Goal: Task Accomplishment & Management: Complete application form

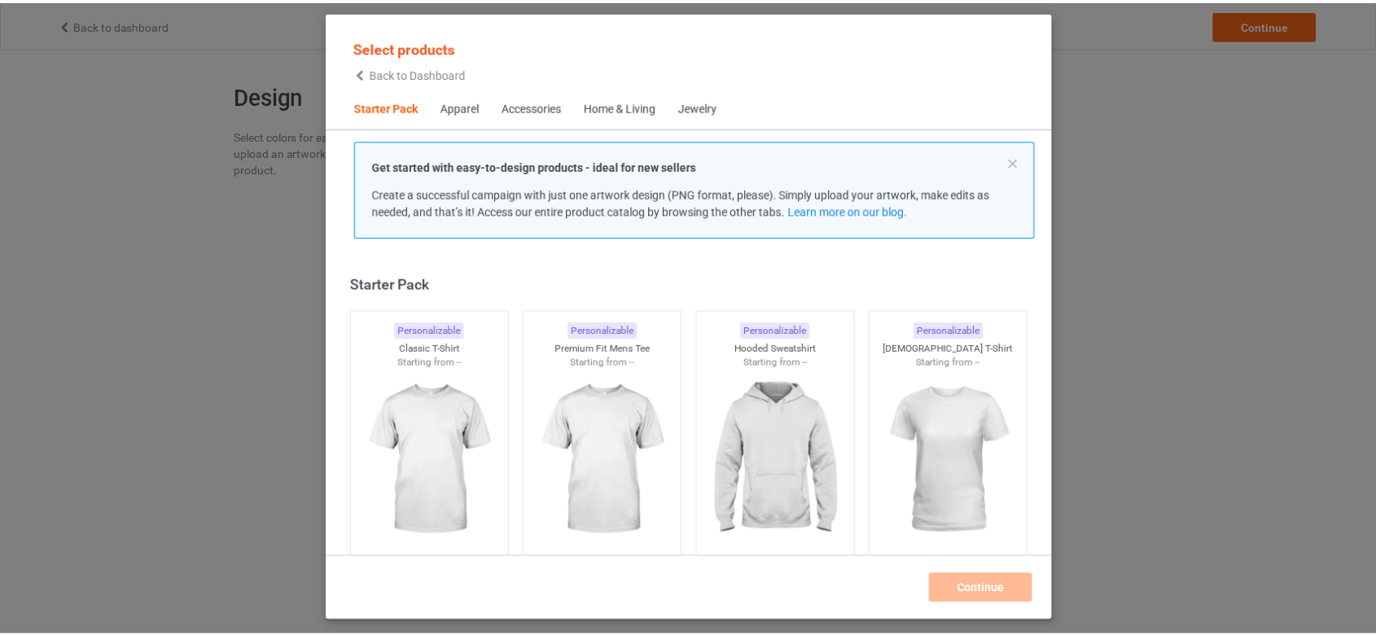
scroll to position [20, 0]
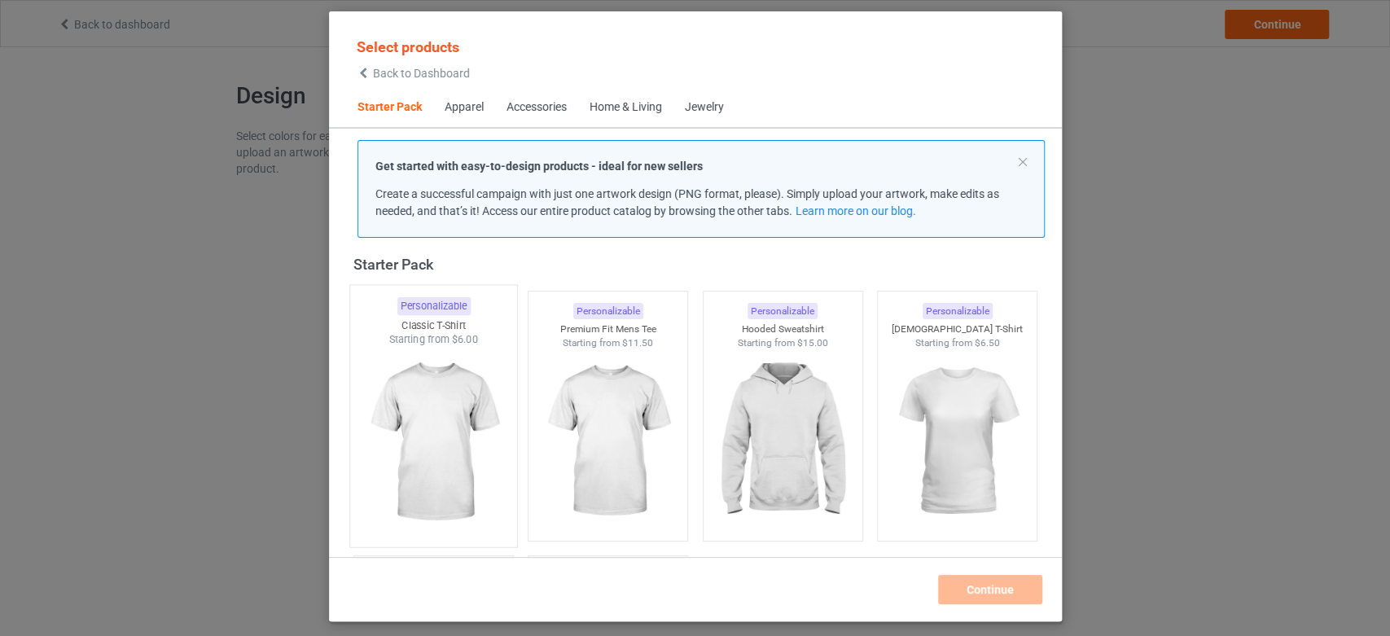
click at [483, 422] on img at bounding box center [433, 442] width 153 height 191
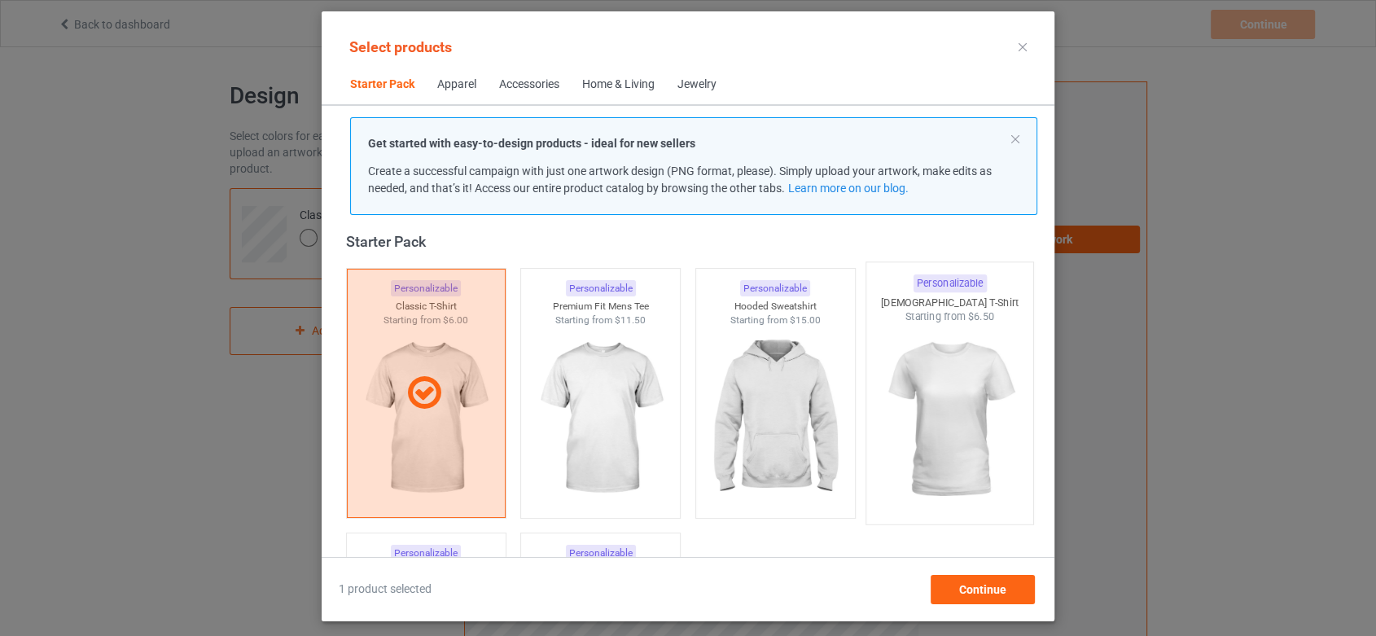
click at [1006, 428] on img at bounding box center [950, 419] width 153 height 191
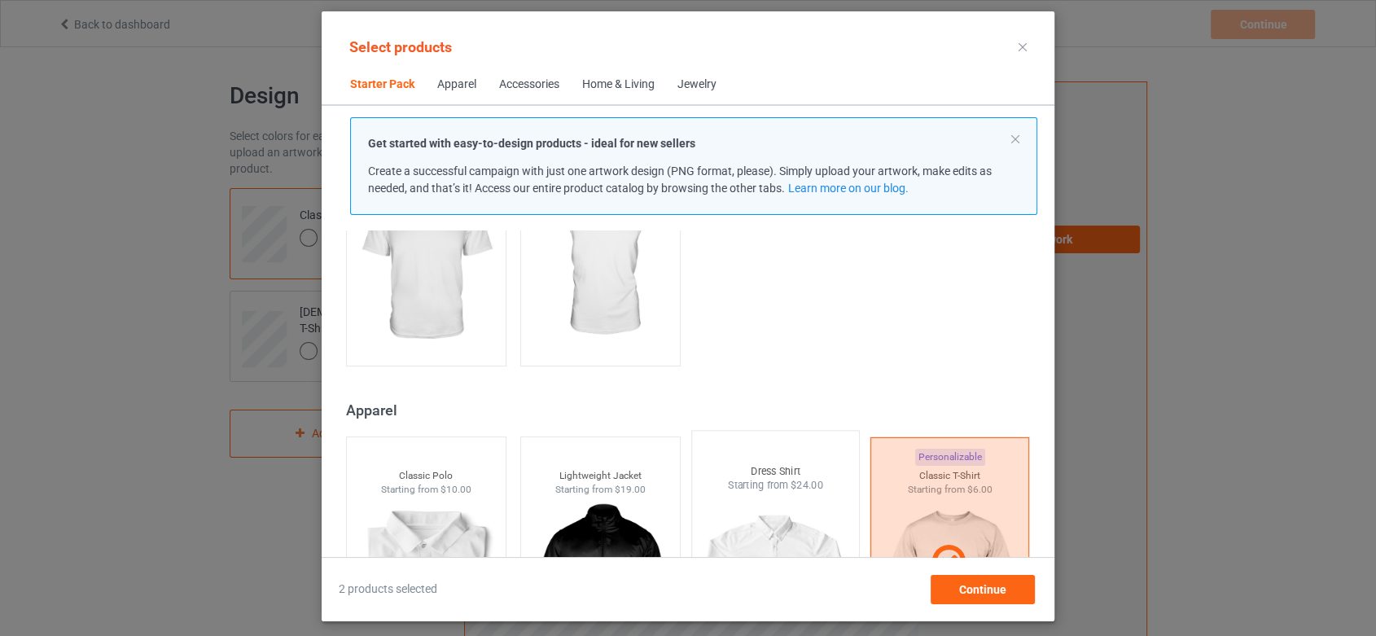
scroll to position [382, 0]
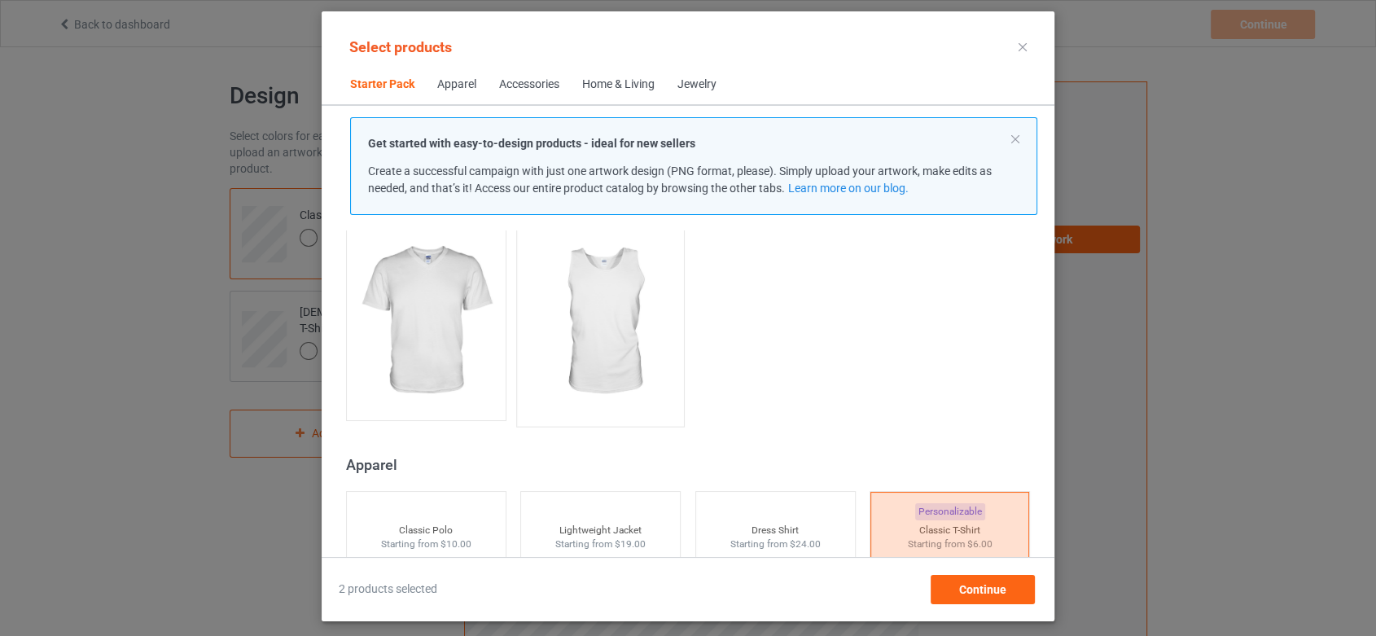
click at [601, 337] on img at bounding box center [600, 321] width 153 height 191
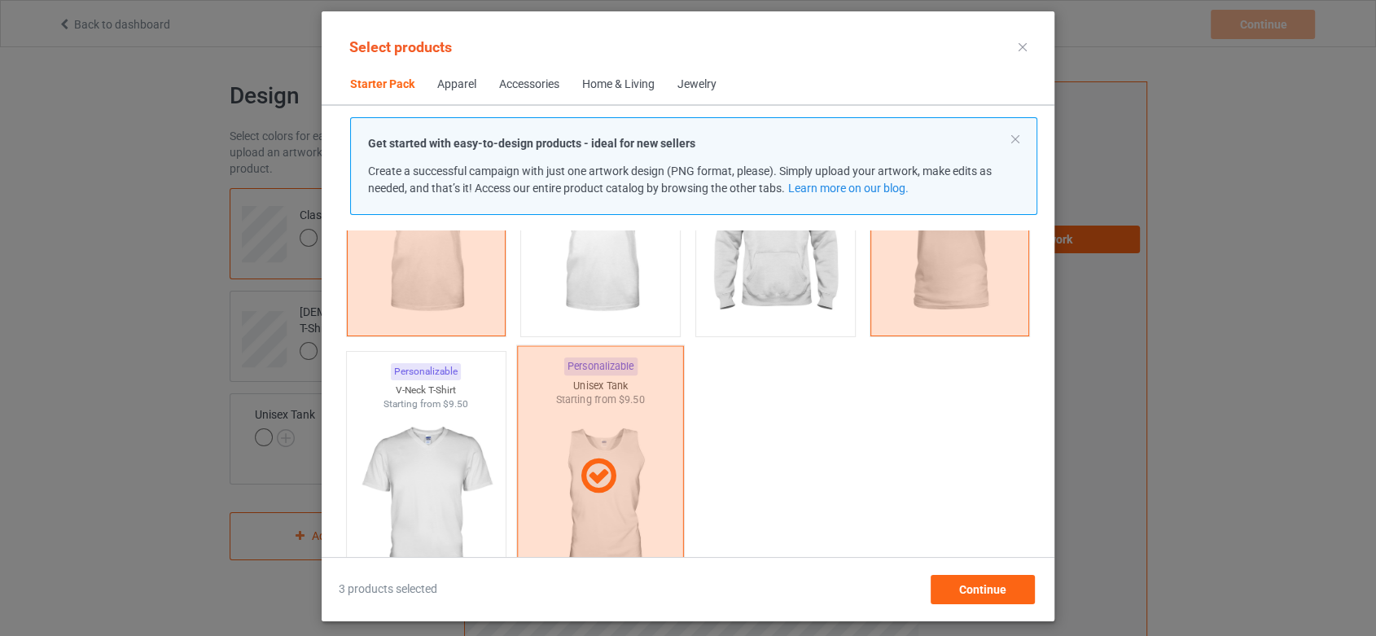
scroll to position [111, 0]
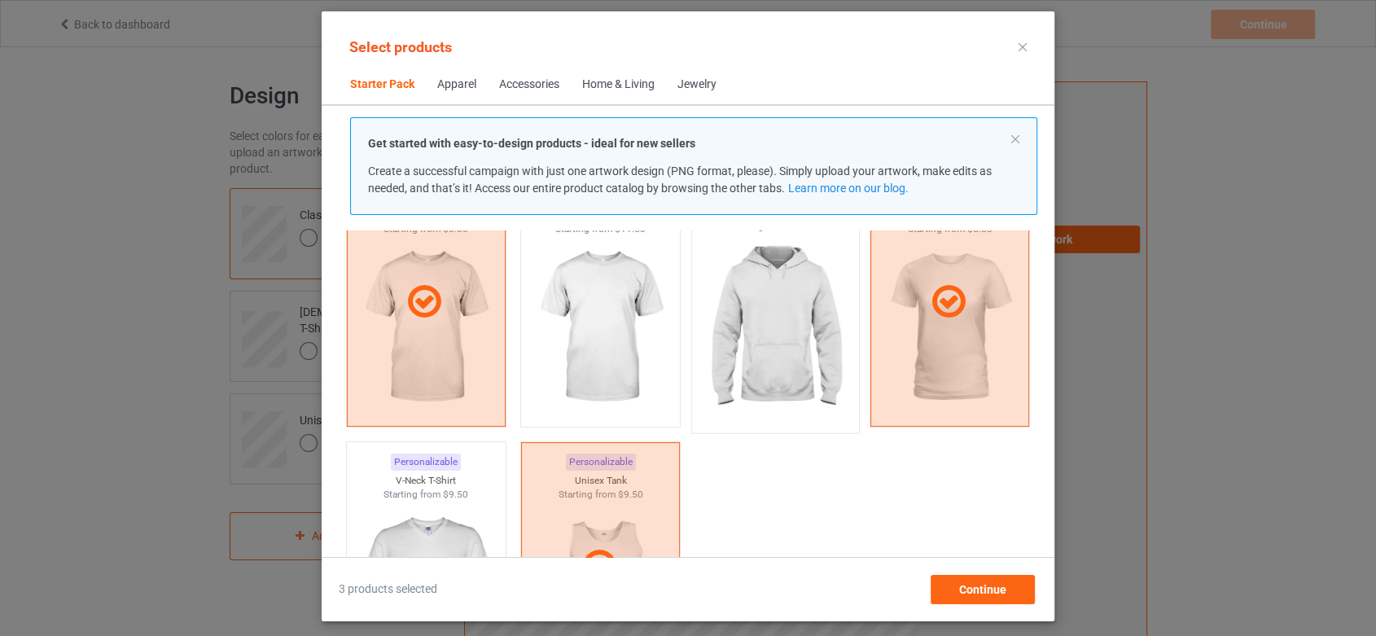
click at [730, 332] on img at bounding box center [775, 328] width 153 height 191
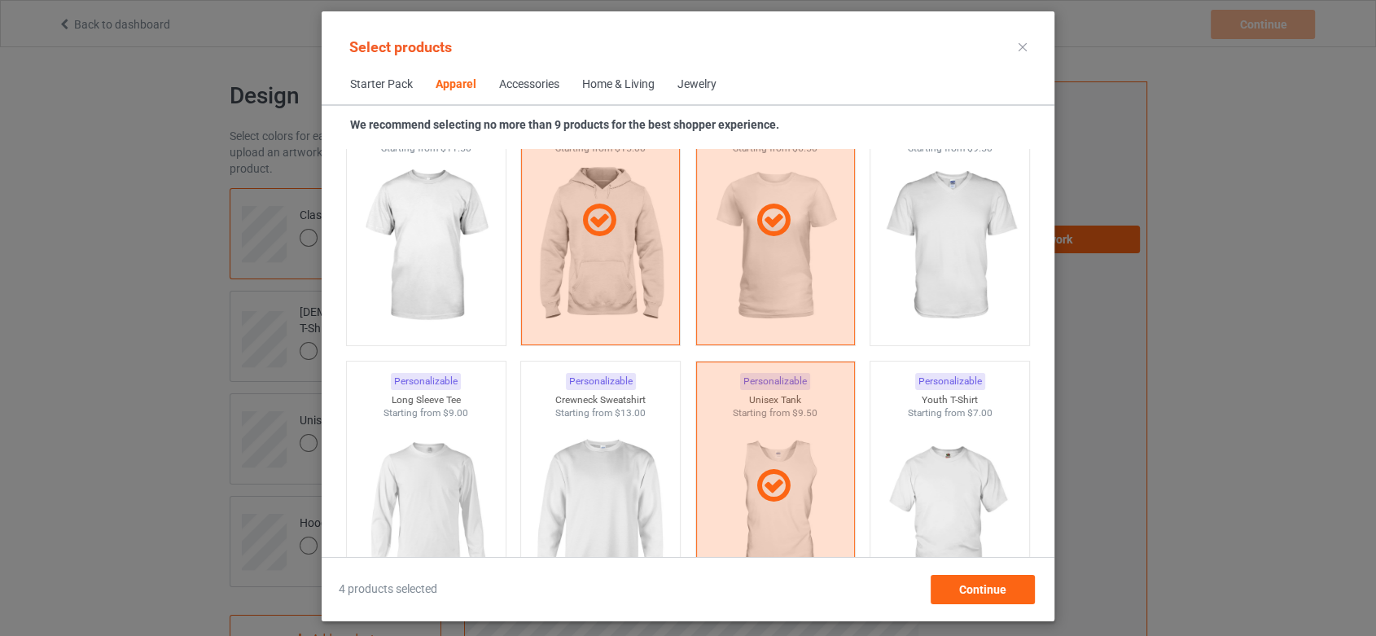
scroll to position [1015, 0]
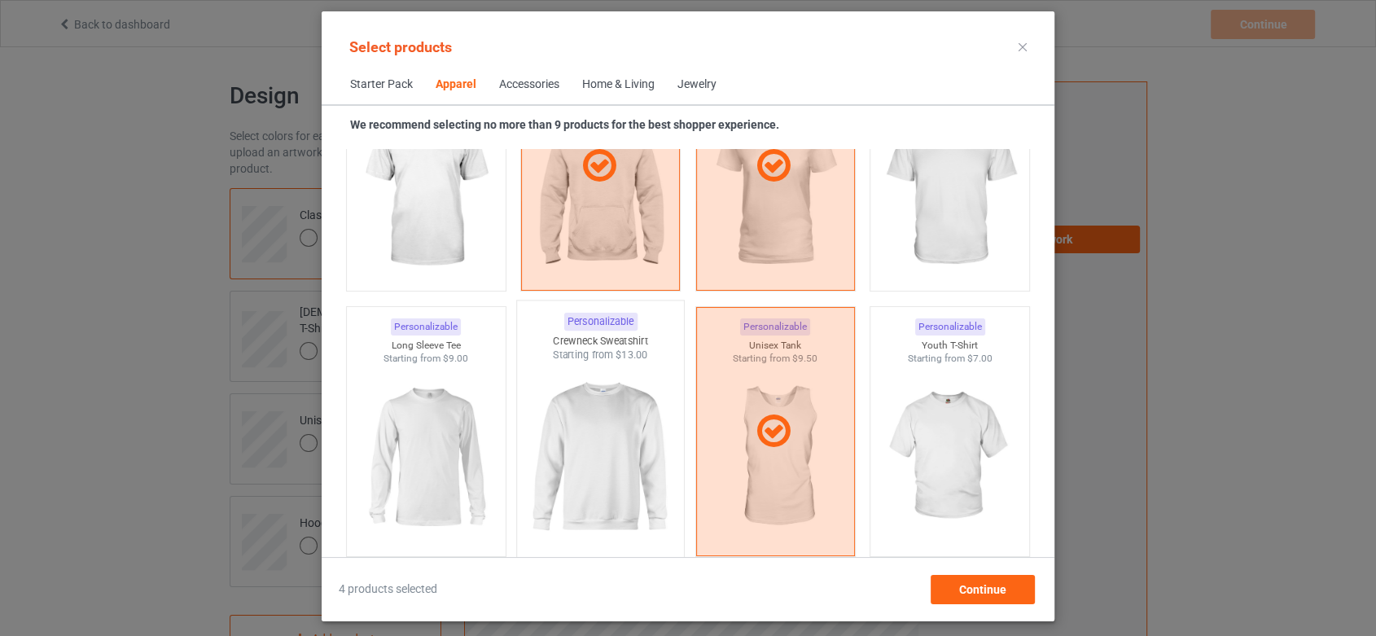
click at [568, 428] on img at bounding box center [600, 457] width 153 height 191
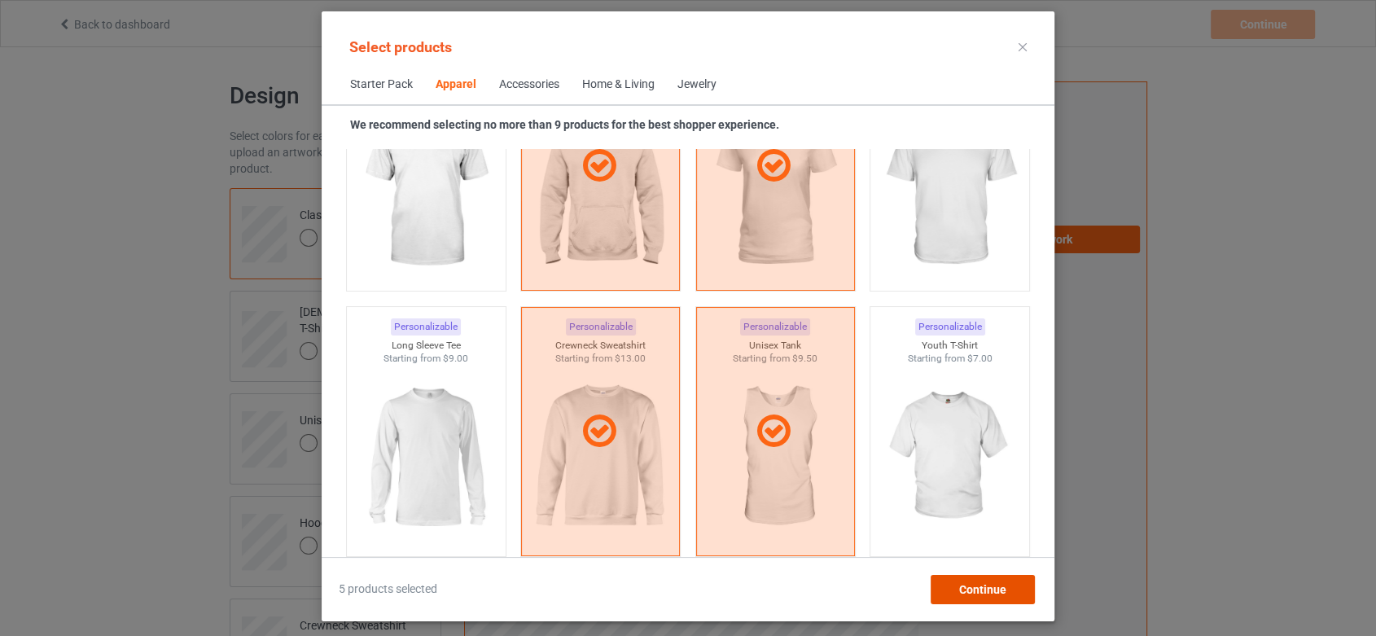
click at [1011, 591] on div "Continue" at bounding box center [983, 589] width 104 height 29
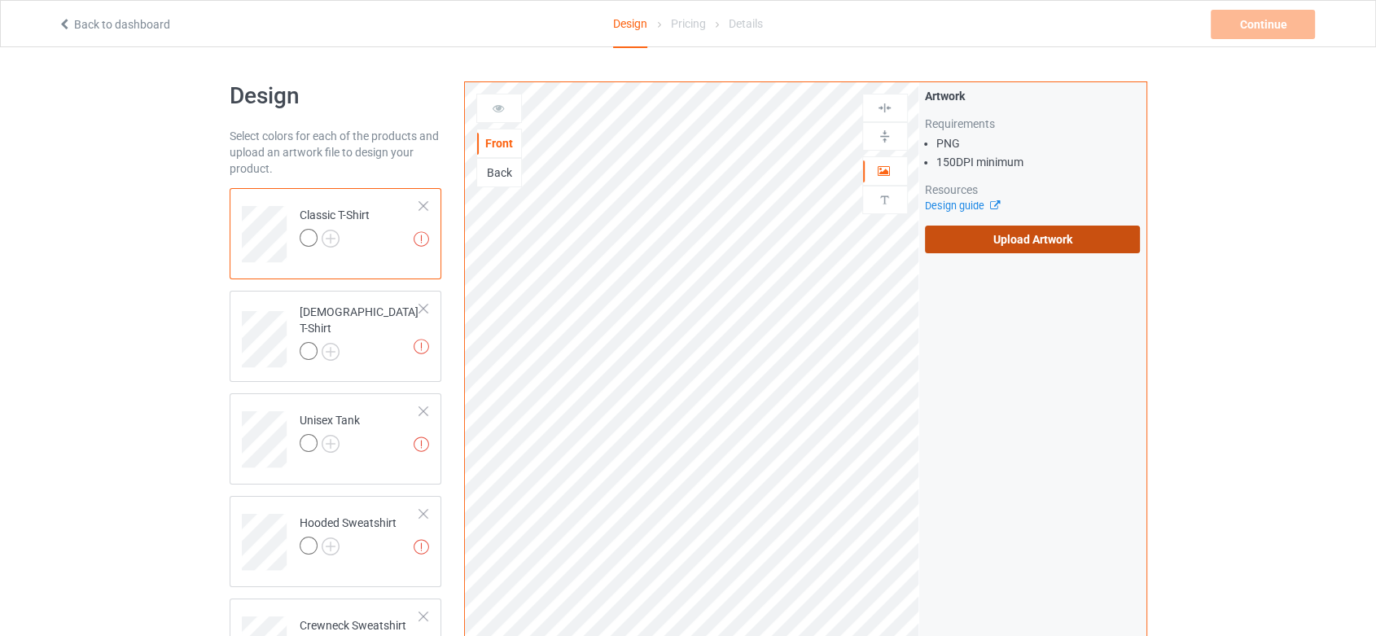
click at [999, 250] on label "Upload Artwork" at bounding box center [1033, 240] width 216 height 28
click at [0, 0] on input "Upload Artwork" at bounding box center [0, 0] width 0 height 0
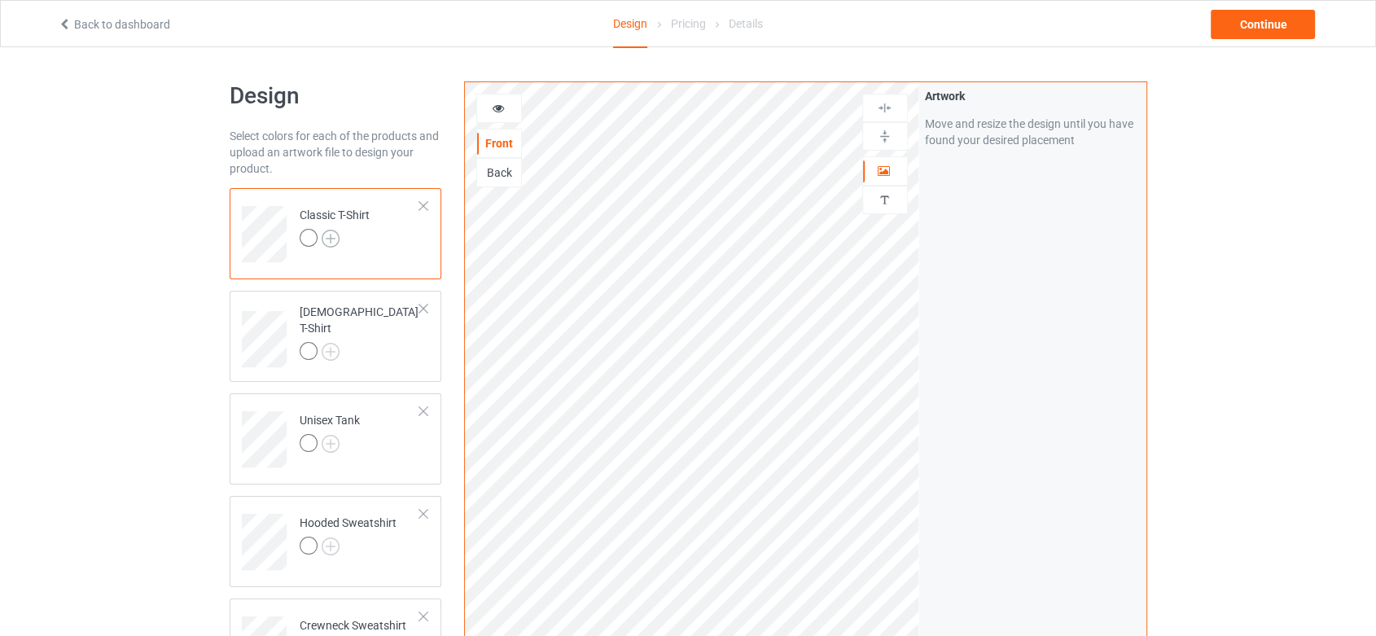
click at [332, 246] on img at bounding box center [331, 239] width 18 height 18
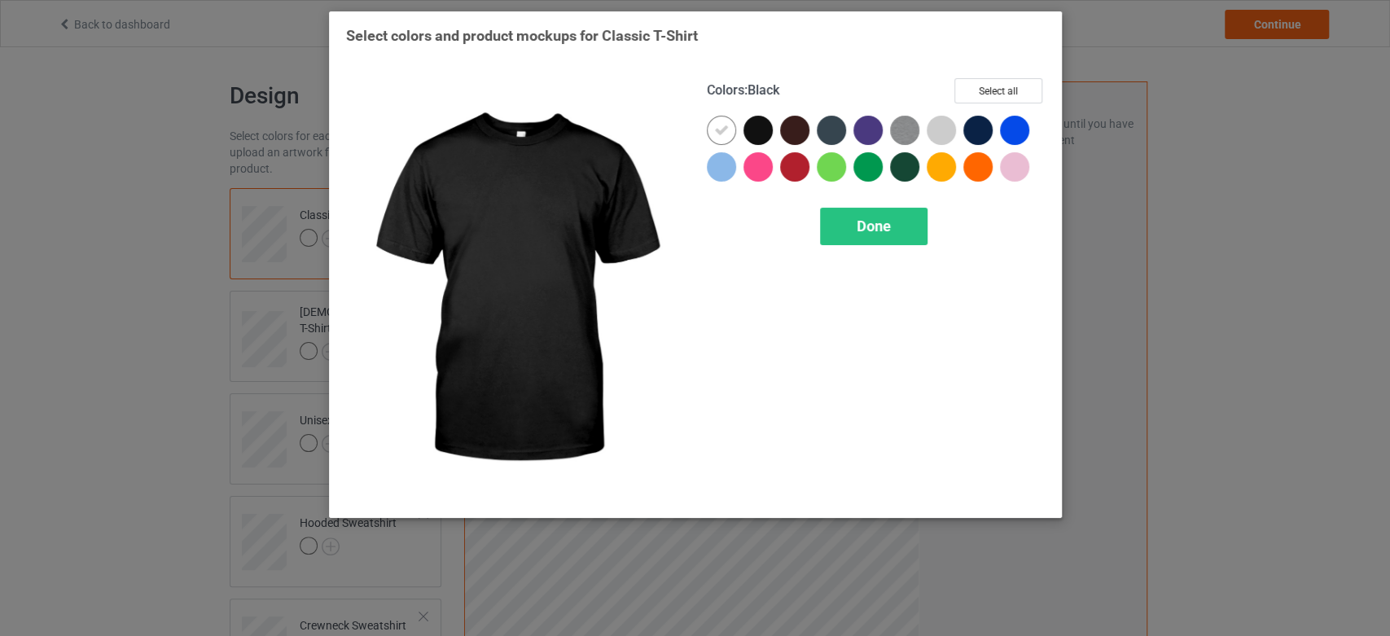
click at [756, 129] on div at bounding box center [757, 130] width 29 height 29
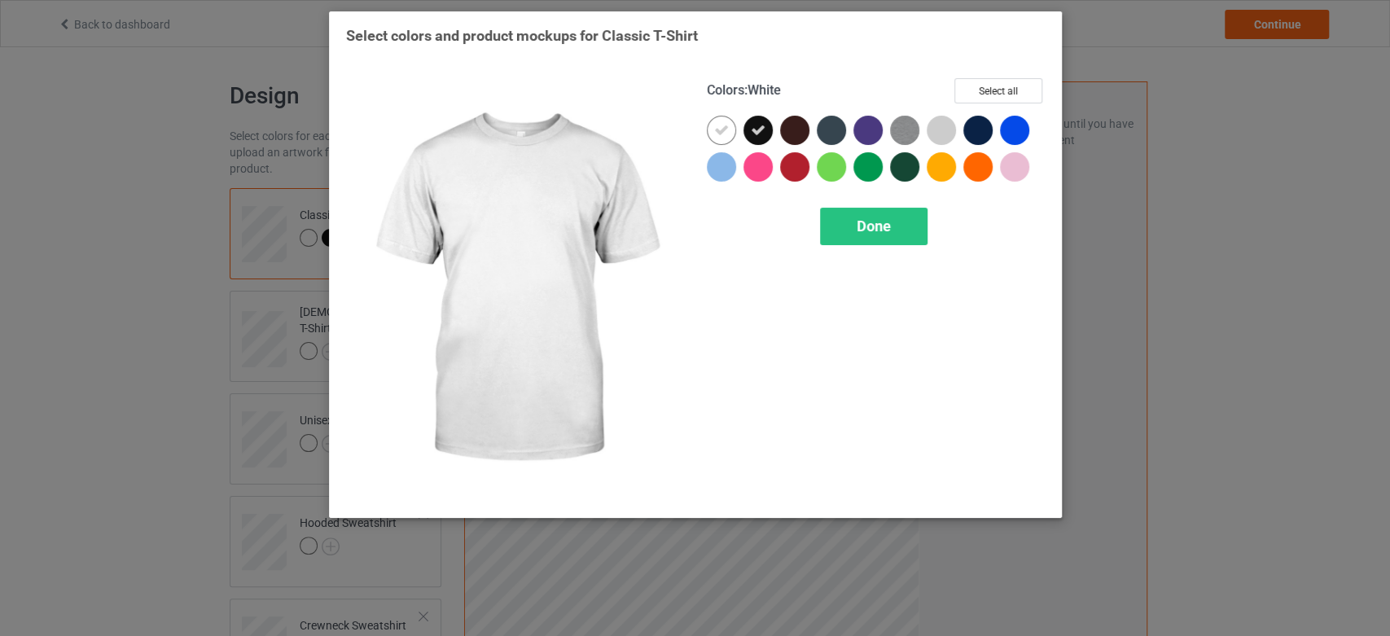
click at [726, 129] on icon at bounding box center [721, 130] width 15 height 15
click at [1004, 90] on button "Select all" at bounding box center [998, 90] width 88 height 25
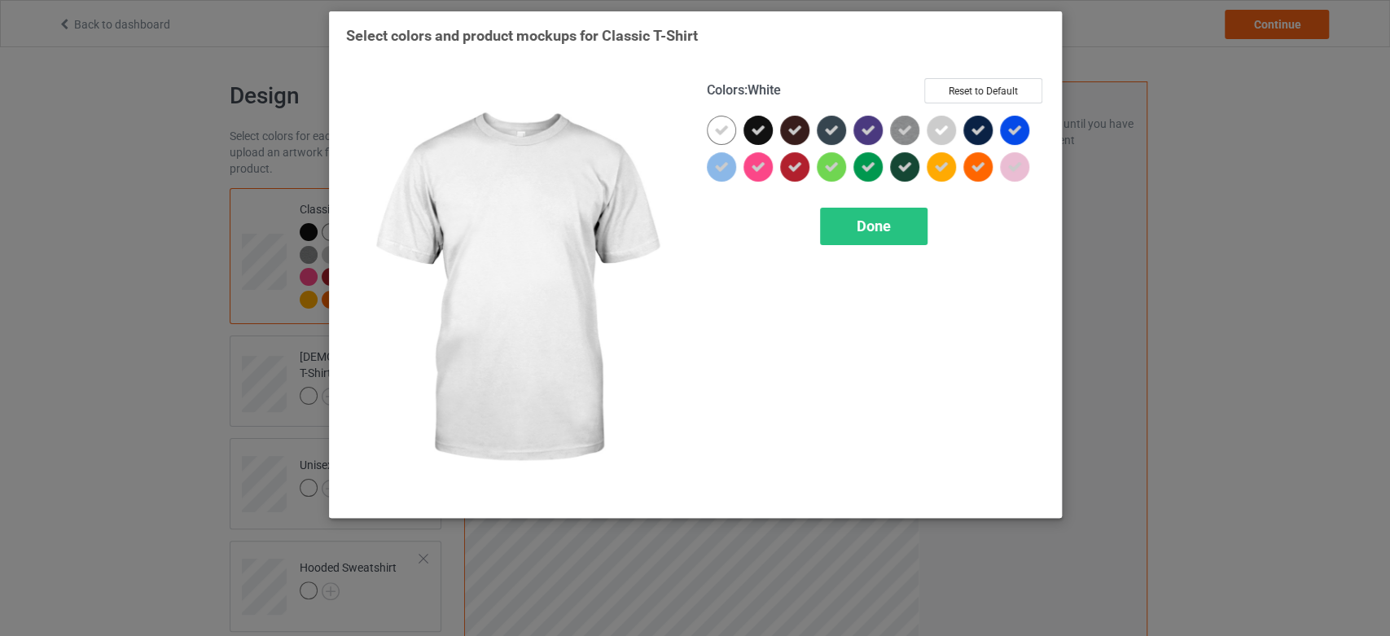
drag, startPoint x: 713, startPoint y: 129, endPoint x: 697, endPoint y: 103, distance: 30.7
click at [714, 129] on icon at bounding box center [721, 130] width 15 height 15
drag, startPoint x: 732, startPoint y: 128, endPoint x: 718, endPoint y: 112, distance: 21.4
click at [732, 127] on div at bounding box center [721, 130] width 29 height 29
click at [892, 237] on div "Done" at bounding box center [873, 226] width 107 height 37
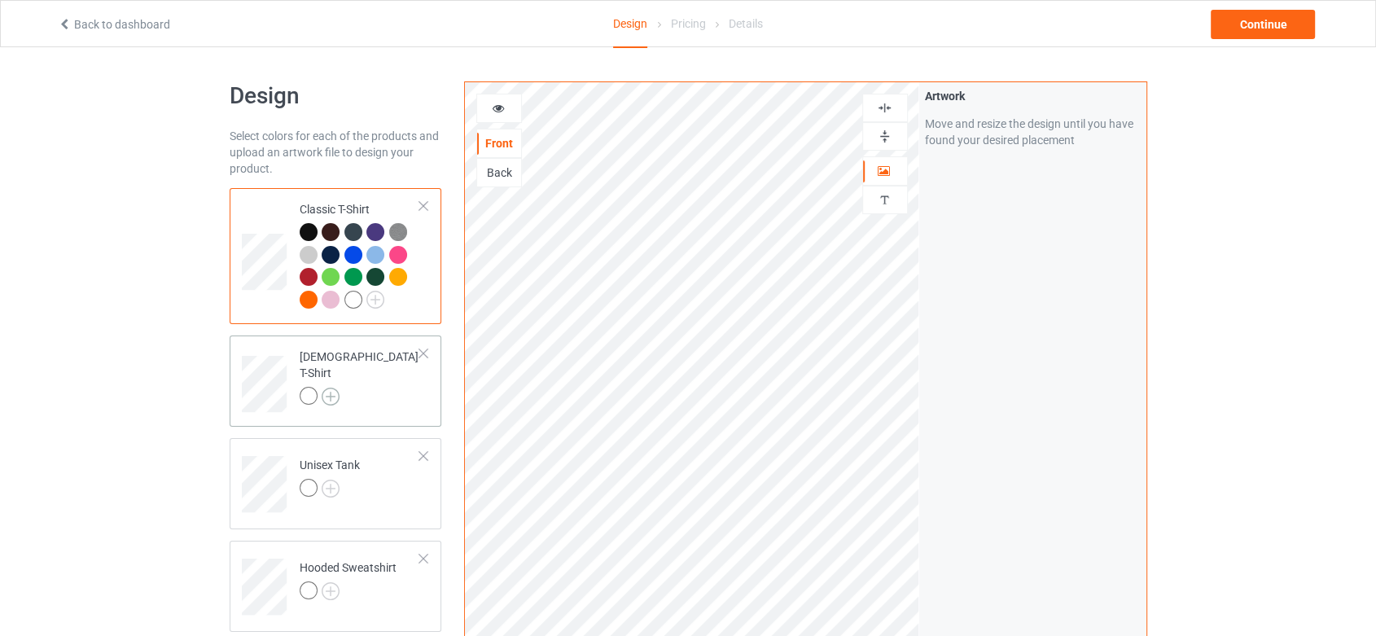
click at [334, 388] on img at bounding box center [331, 397] width 18 height 18
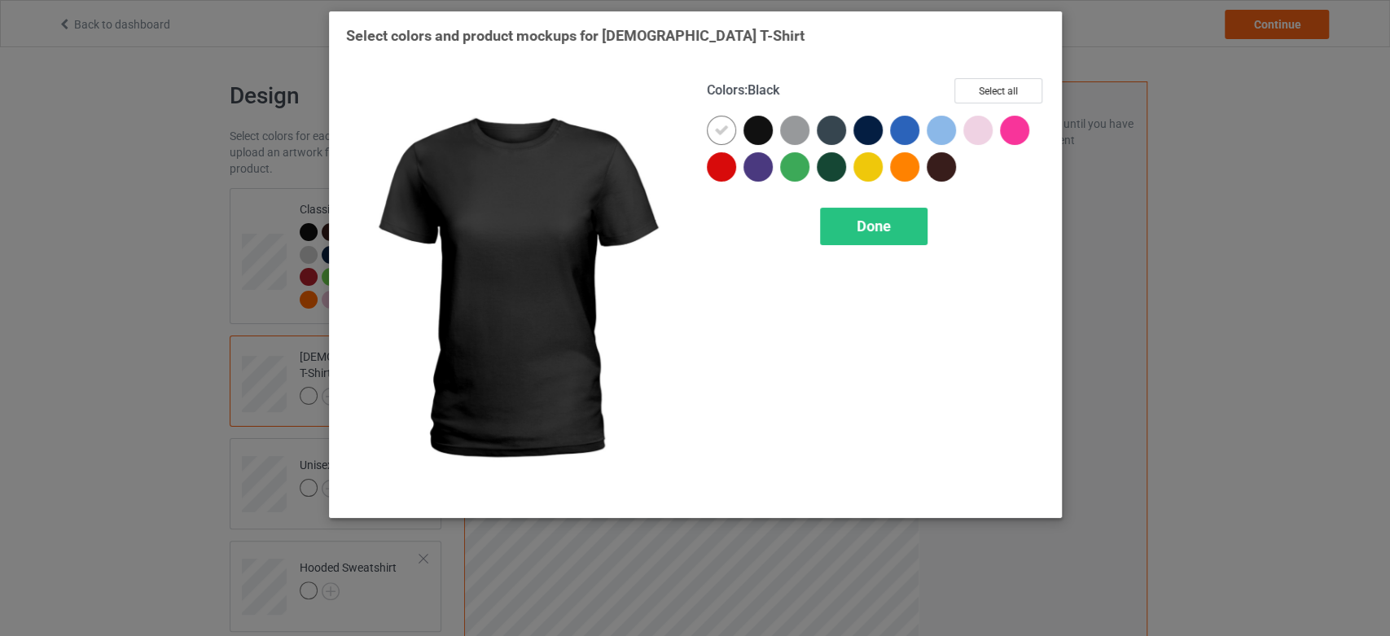
click at [765, 117] on div at bounding box center [757, 130] width 29 height 29
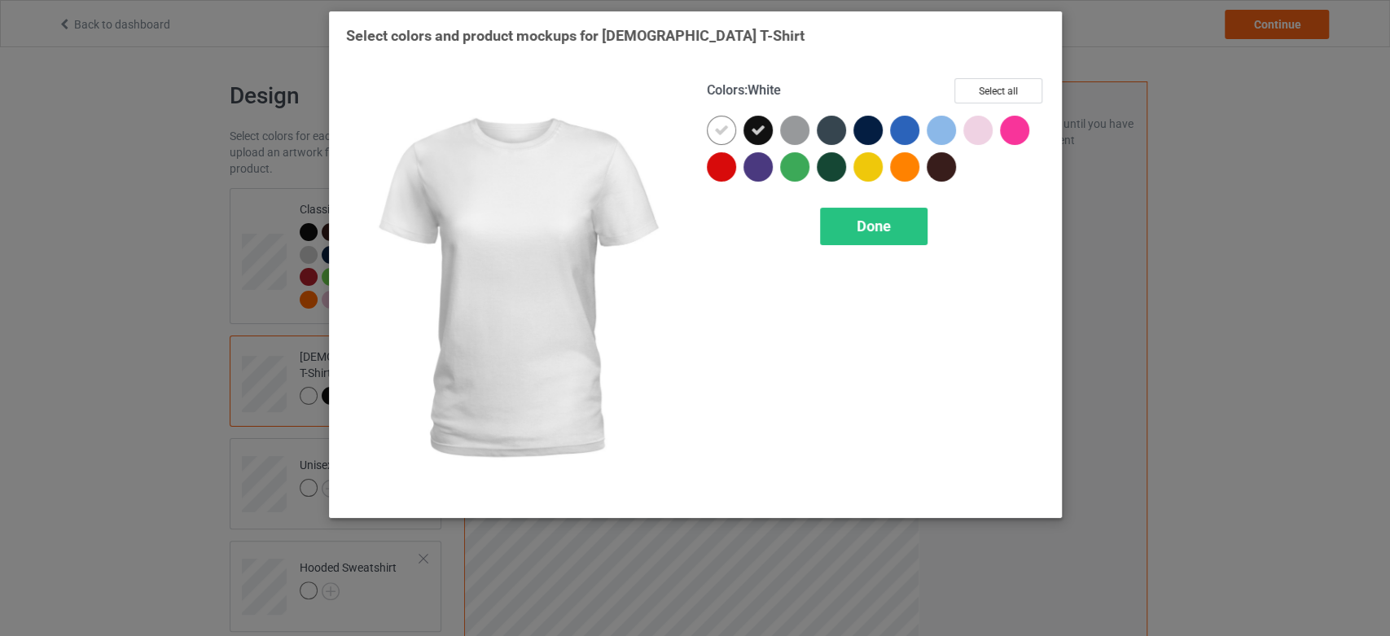
drag, startPoint x: 730, startPoint y: 125, endPoint x: 735, endPoint y: 101, distance: 24.1
click at [730, 125] on div at bounding box center [721, 130] width 29 height 29
click at [985, 87] on button "Select all" at bounding box center [998, 90] width 88 height 25
click at [908, 215] on div "Done" at bounding box center [873, 226] width 107 height 37
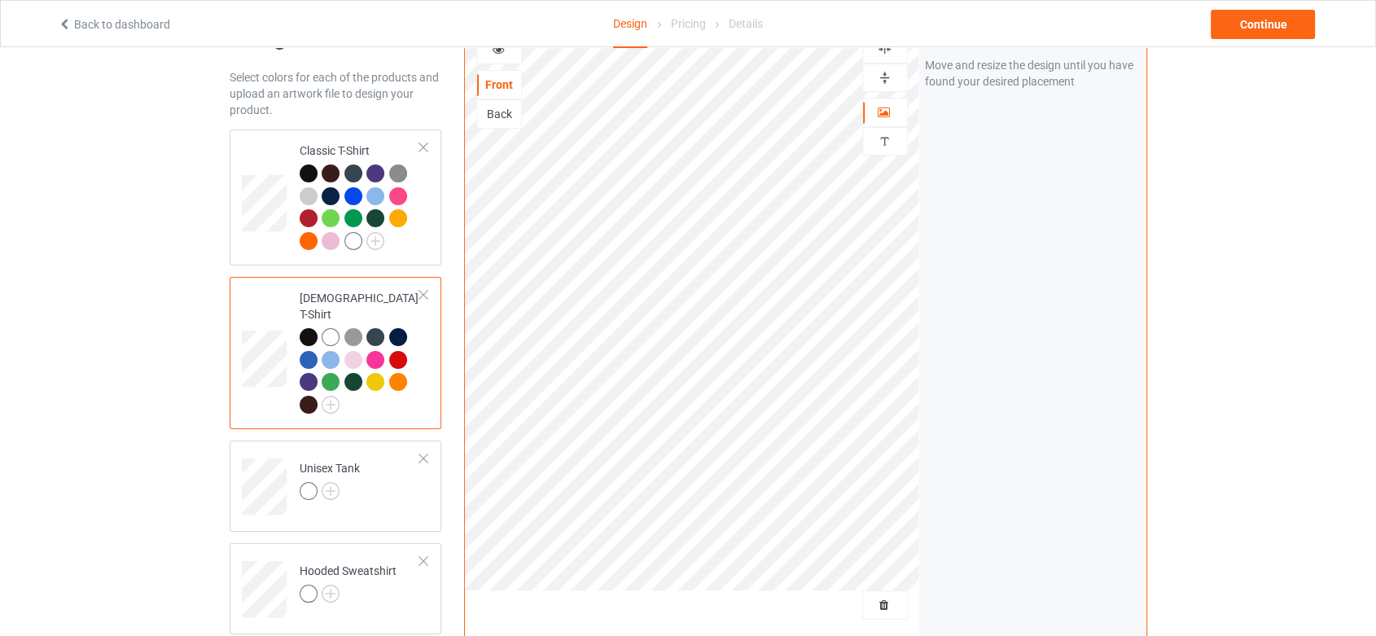
scroll to position [90, 0]
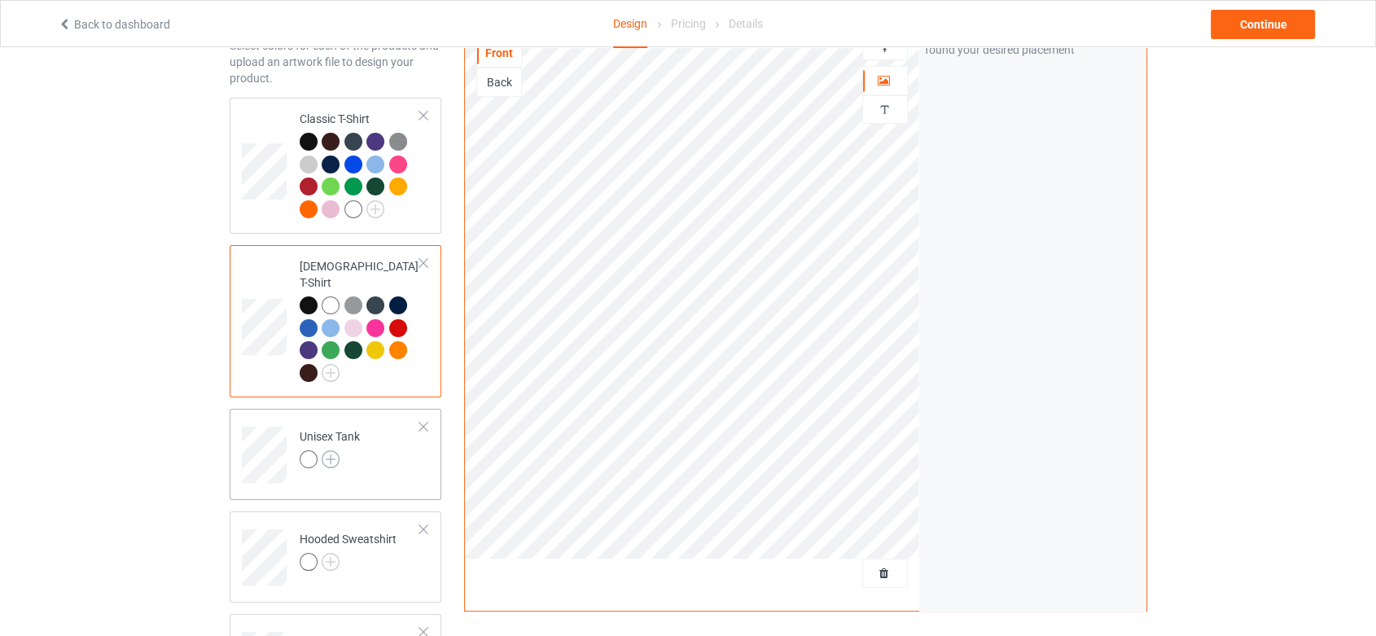
click at [332, 450] on img at bounding box center [331, 459] width 18 height 18
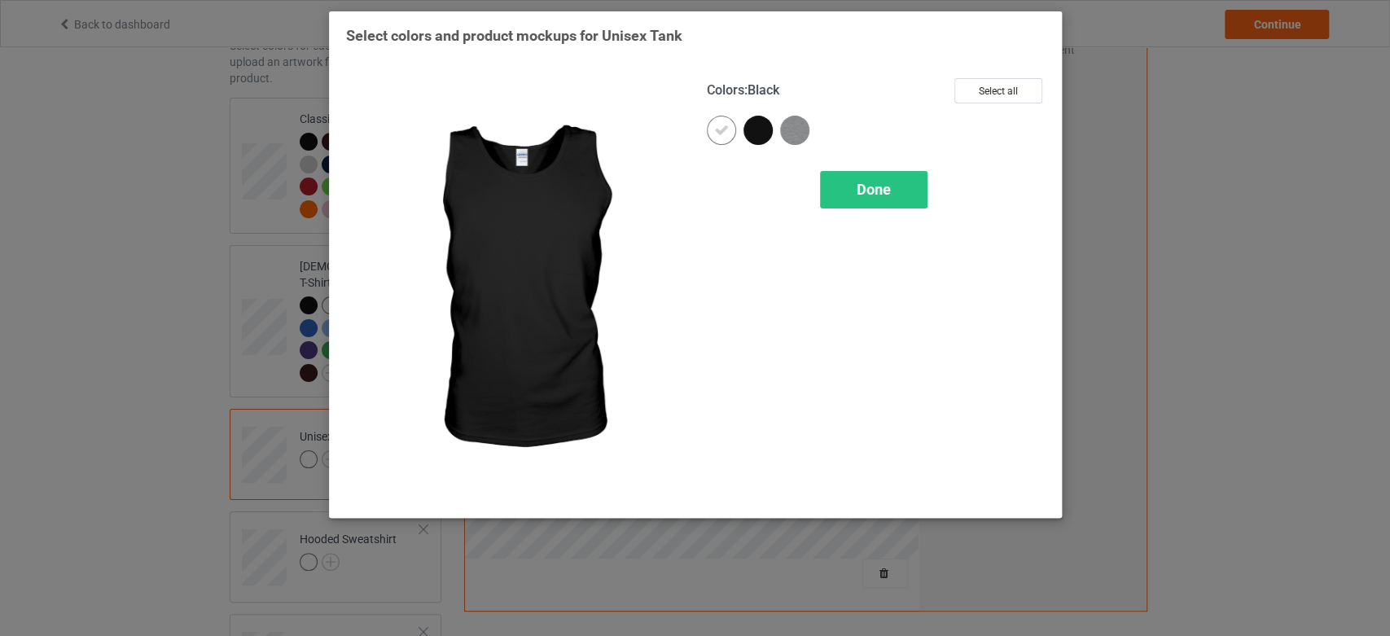
click at [748, 125] on div at bounding box center [757, 130] width 29 height 29
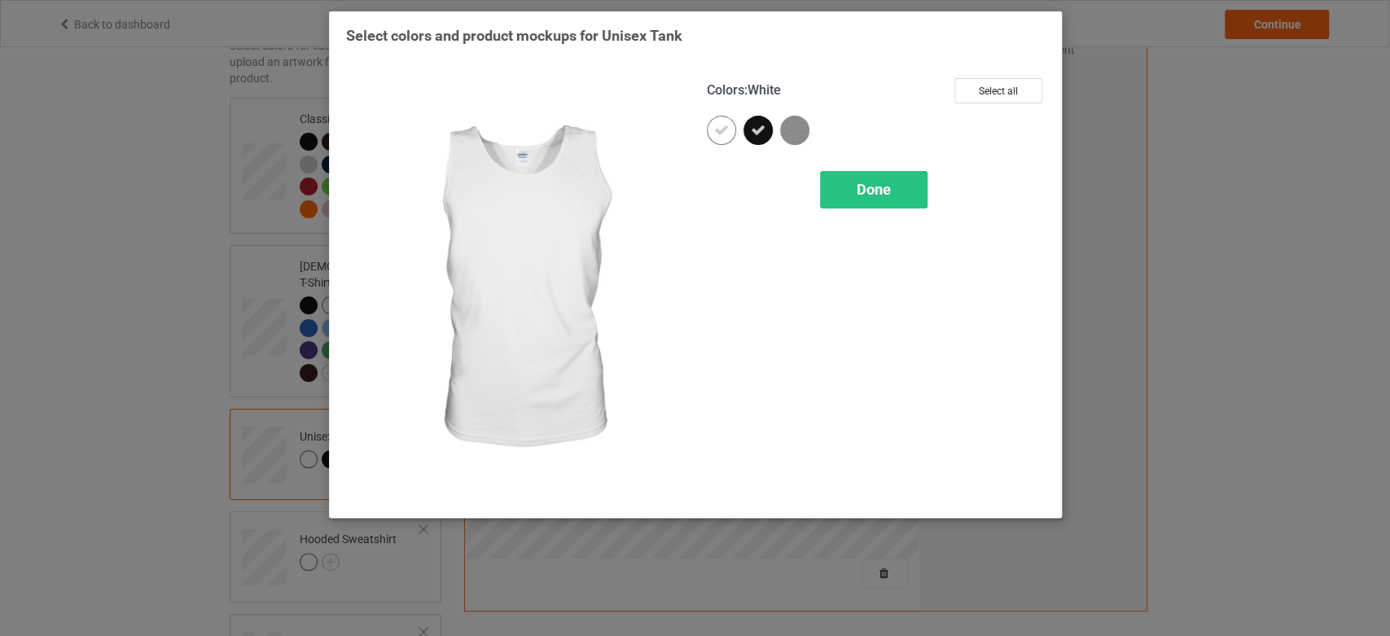
click at [721, 130] on icon at bounding box center [721, 130] width 15 height 15
click at [1002, 83] on button "Select all" at bounding box center [998, 90] width 88 height 25
click at [843, 196] on div "Done" at bounding box center [873, 189] width 107 height 37
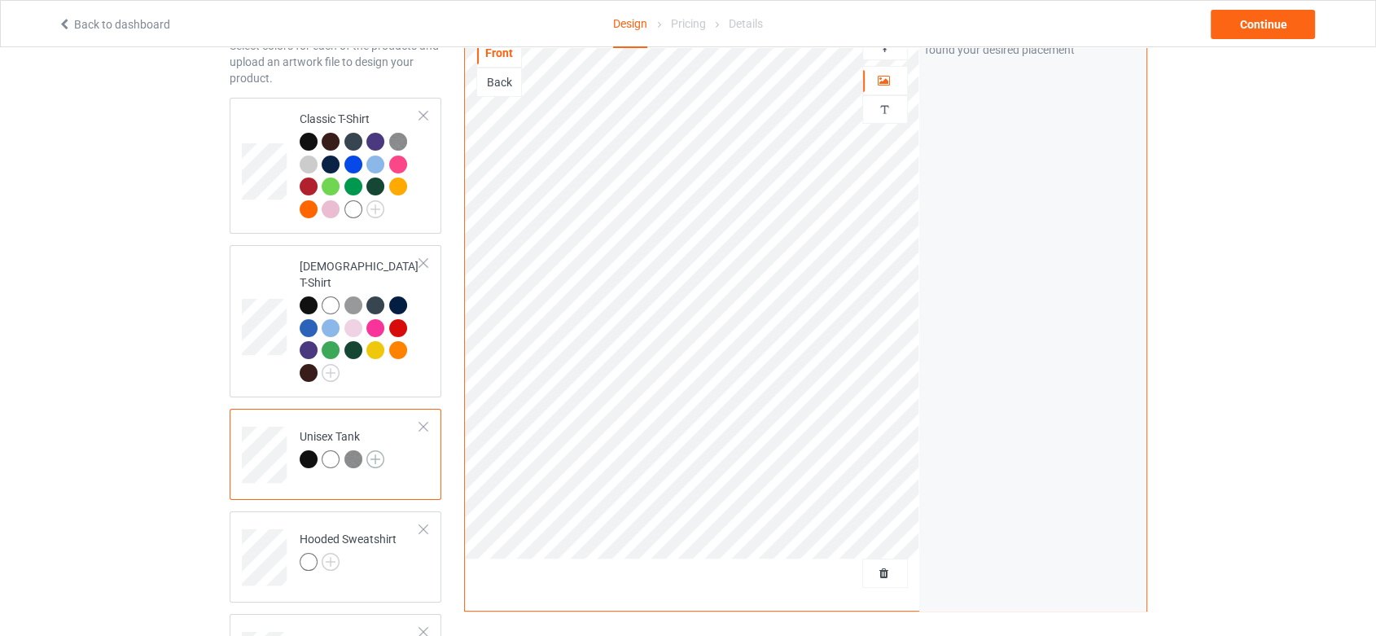
click at [382, 450] on img at bounding box center [375, 459] width 18 height 18
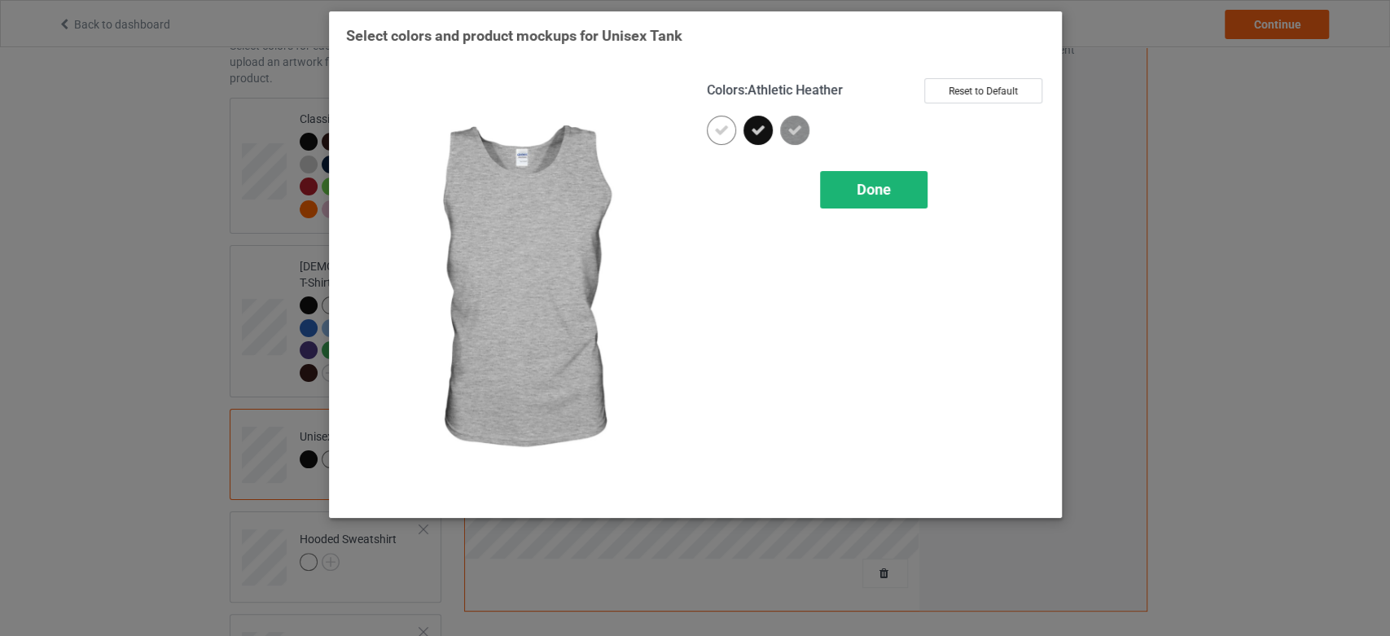
click at [881, 199] on div "Done" at bounding box center [873, 189] width 107 height 37
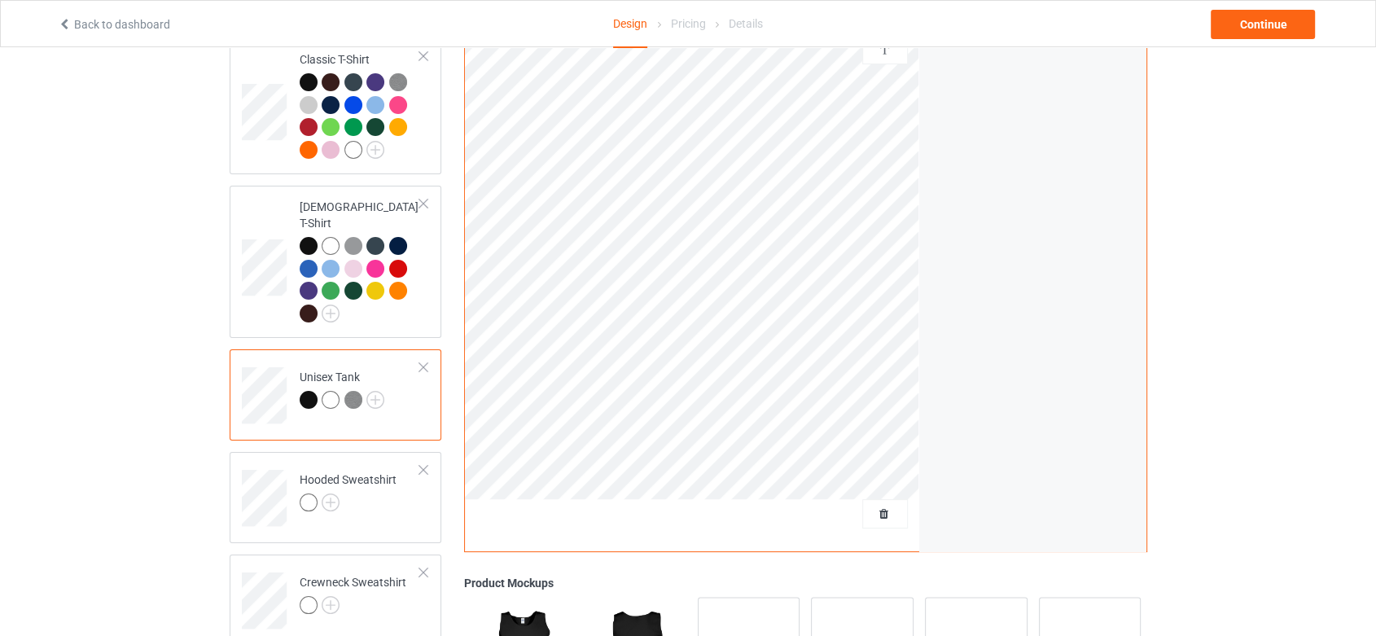
scroll to position [181, 0]
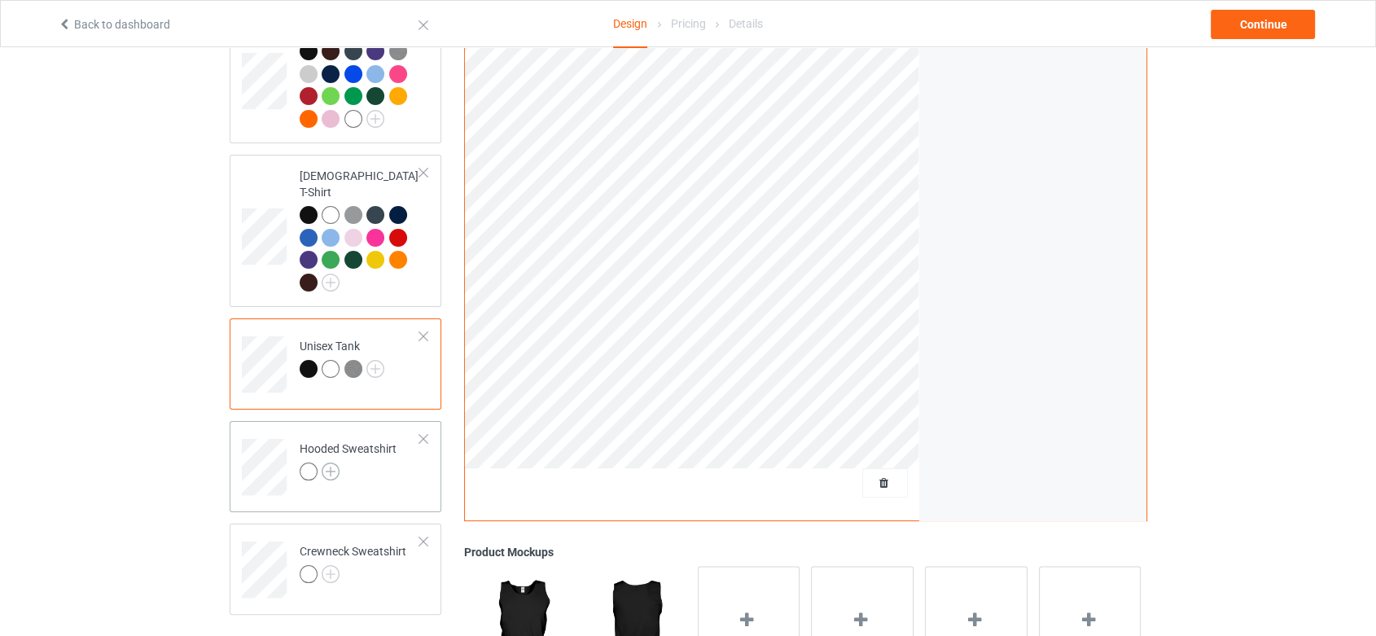
click at [333, 463] on img at bounding box center [331, 472] width 18 height 18
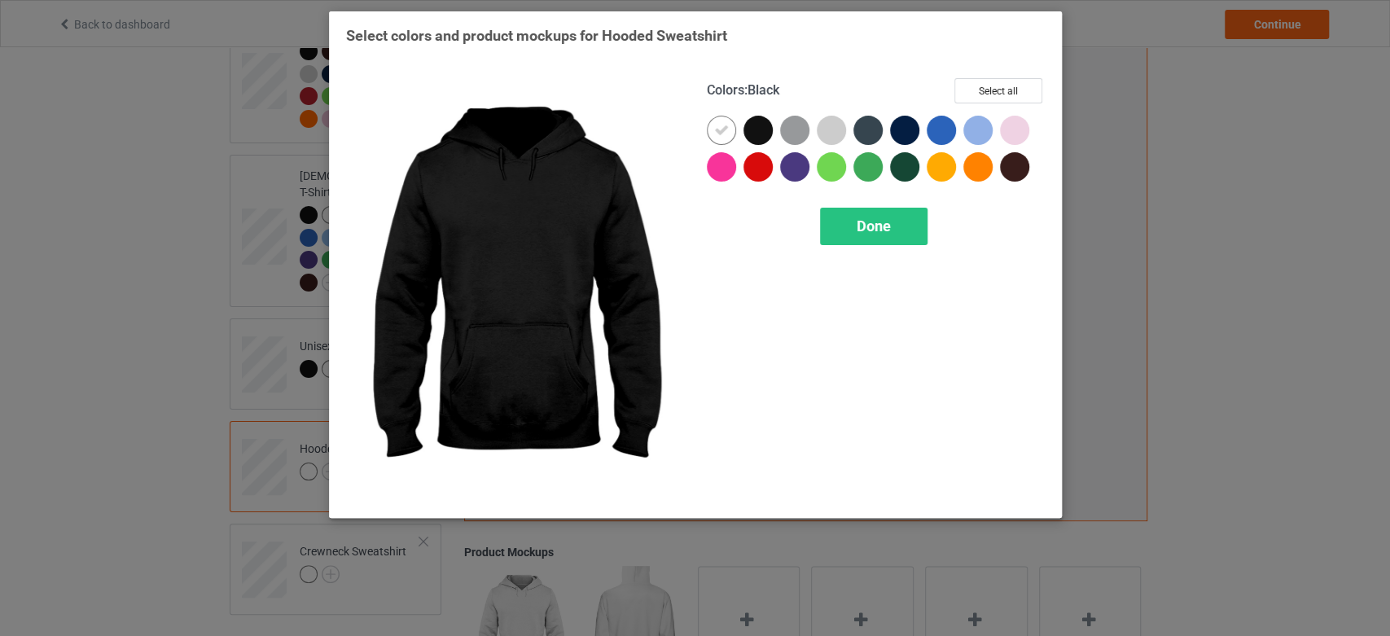
click at [754, 132] on div at bounding box center [757, 130] width 29 height 29
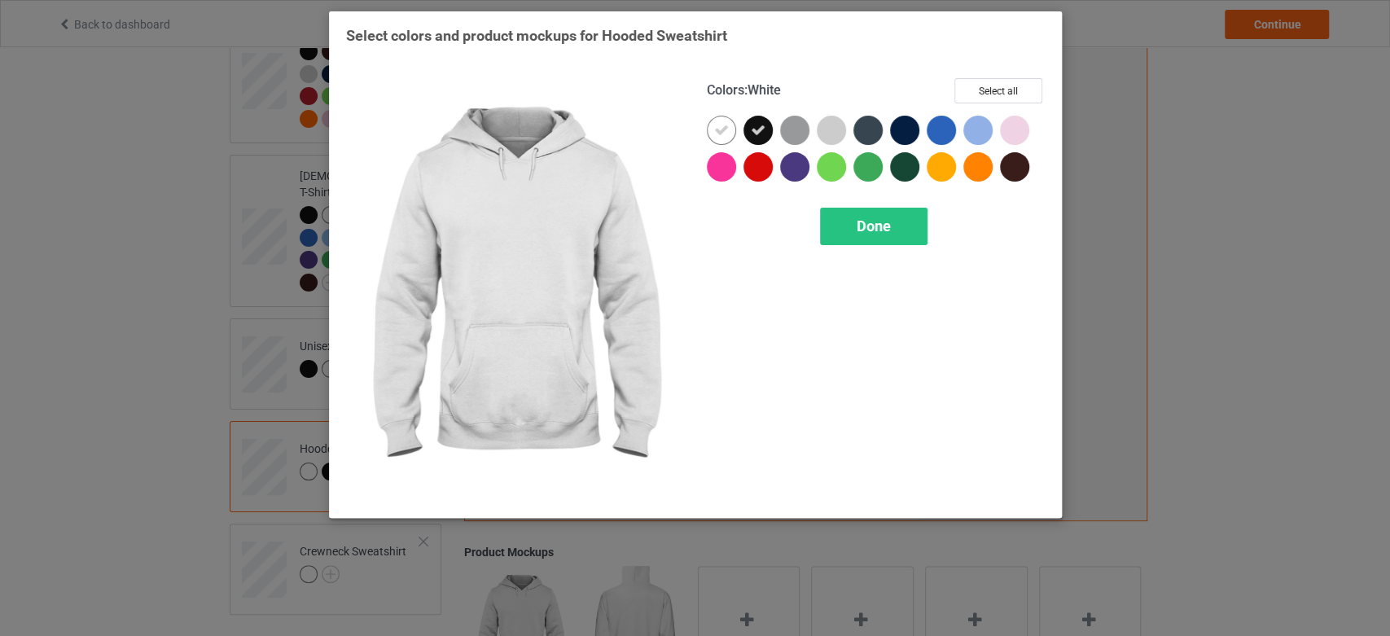
click at [723, 129] on icon at bounding box center [721, 130] width 15 height 15
click at [1008, 96] on button "Select all" at bounding box center [998, 90] width 88 height 25
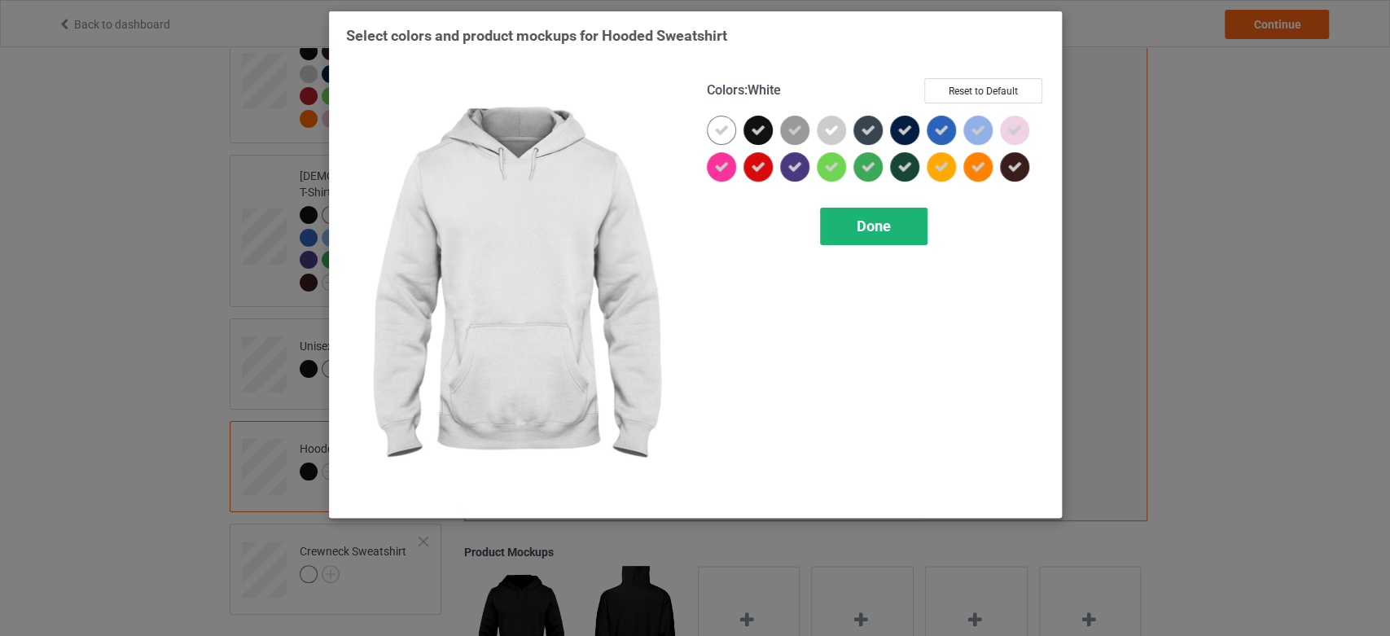
click at [888, 224] on span "Done" at bounding box center [874, 225] width 34 height 17
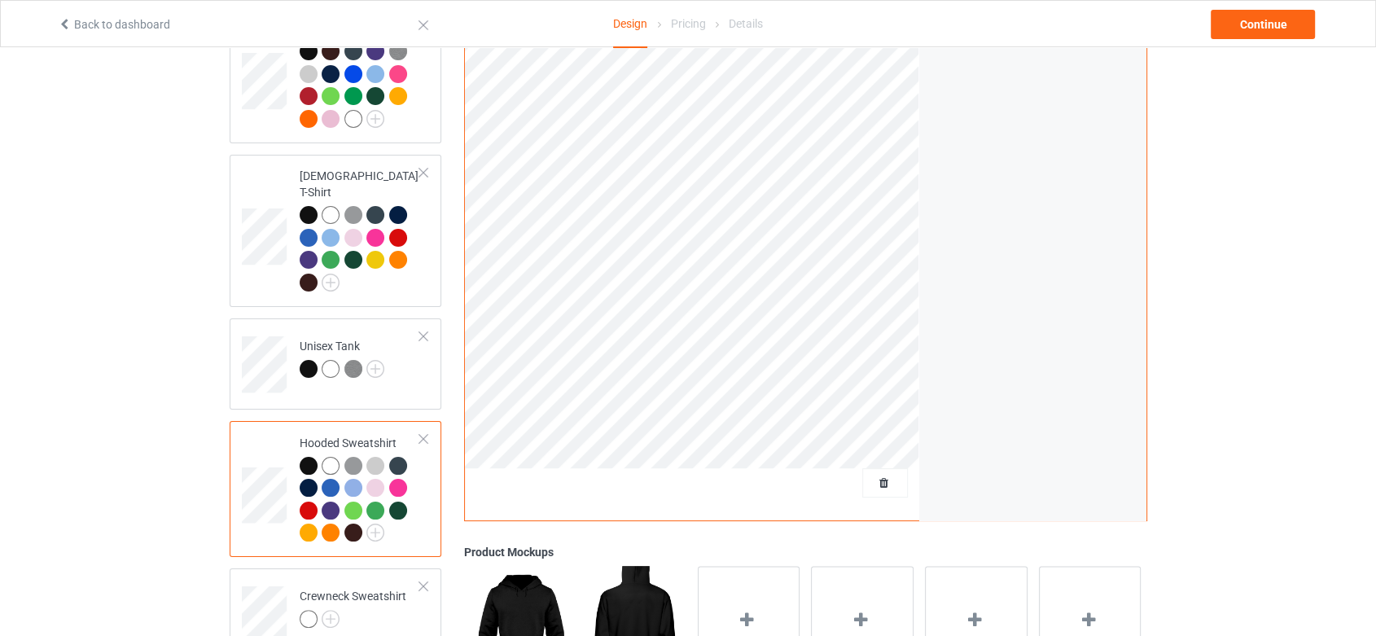
scroll to position [271, 0]
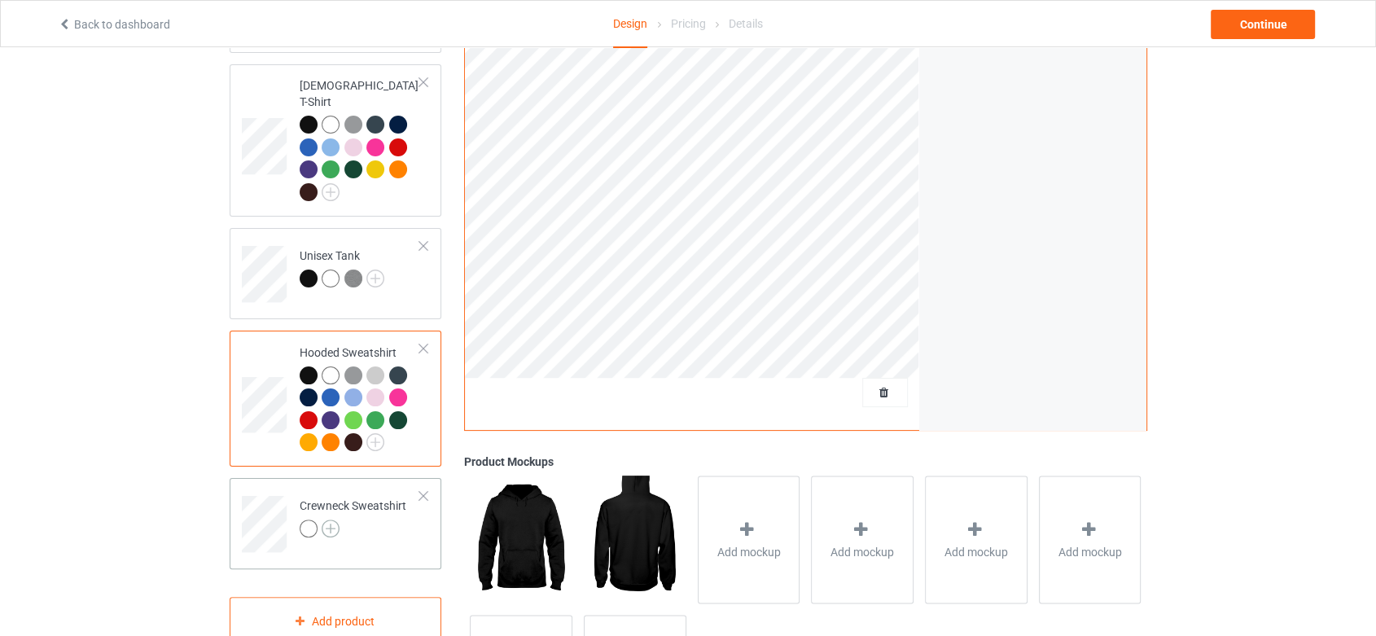
click at [325, 520] on img at bounding box center [331, 529] width 18 height 18
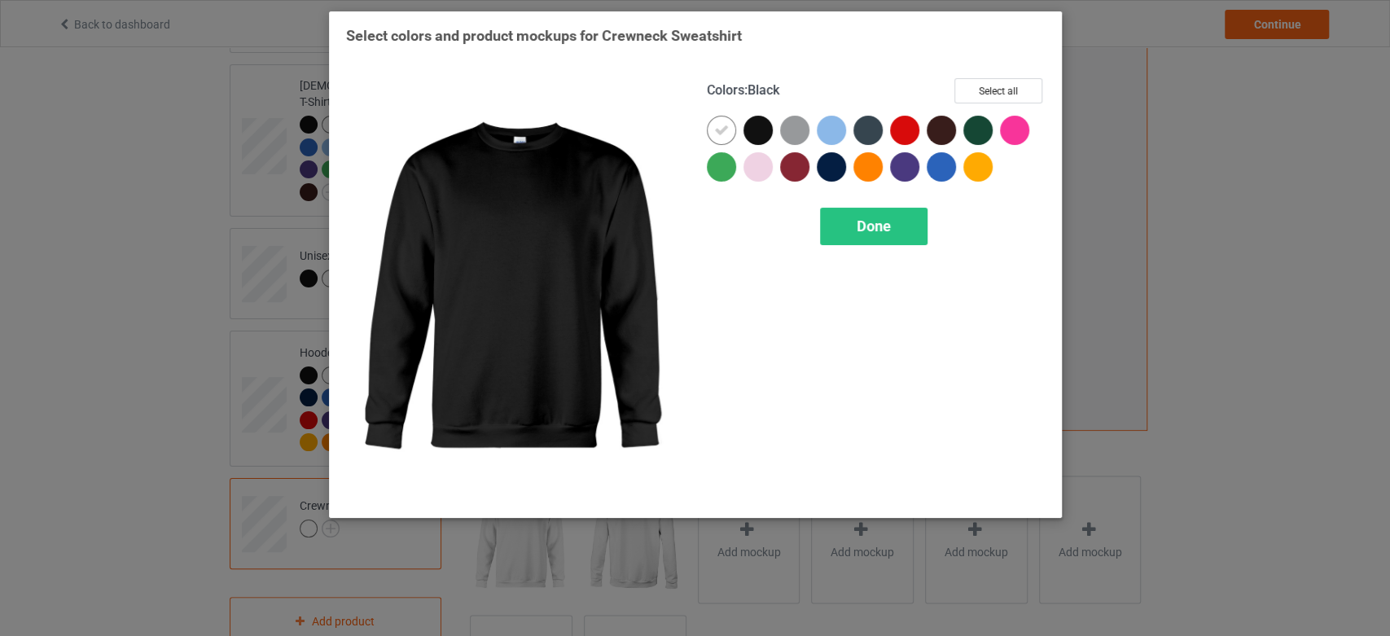
click at [760, 129] on div at bounding box center [757, 130] width 29 height 29
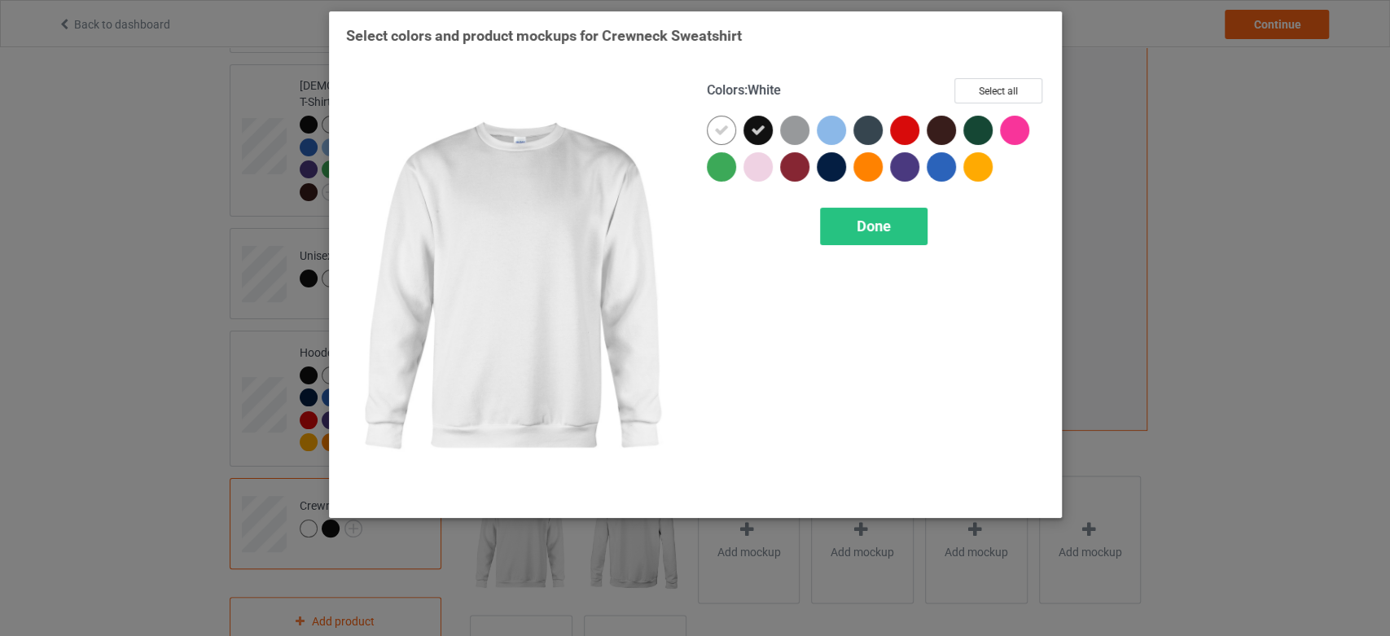
drag, startPoint x: 723, startPoint y: 124, endPoint x: 737, endPoint y: 105, distance: 23.3
click at [723, 125] on icon at bounding box center [721, 130] width 15 height 15
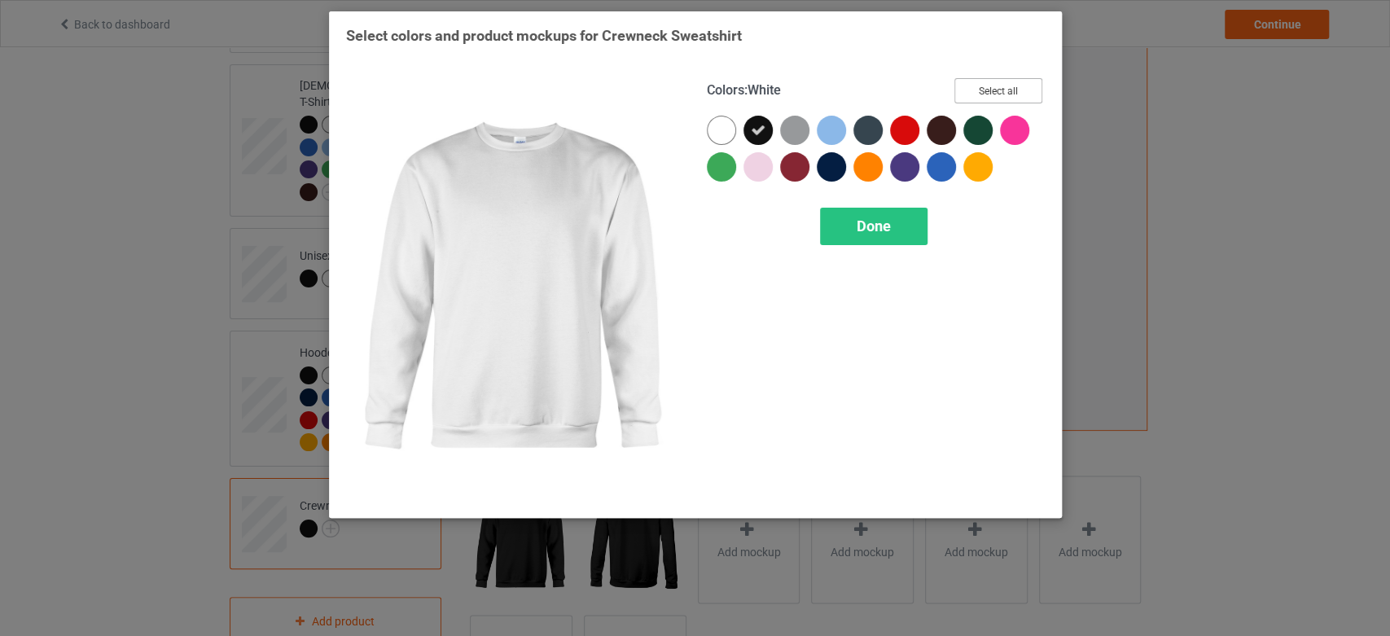
drag, startPoint x: 983, startPoint y: 83, endPoint x: 912, endPoint y: 18, distance: 96.2
click at [984, 83] on button "Select all" at bounding box center [998, 90] width 88 height 25
click at [880, 224] on span "Done" at bounding box center [874, 225] width 34 height 17
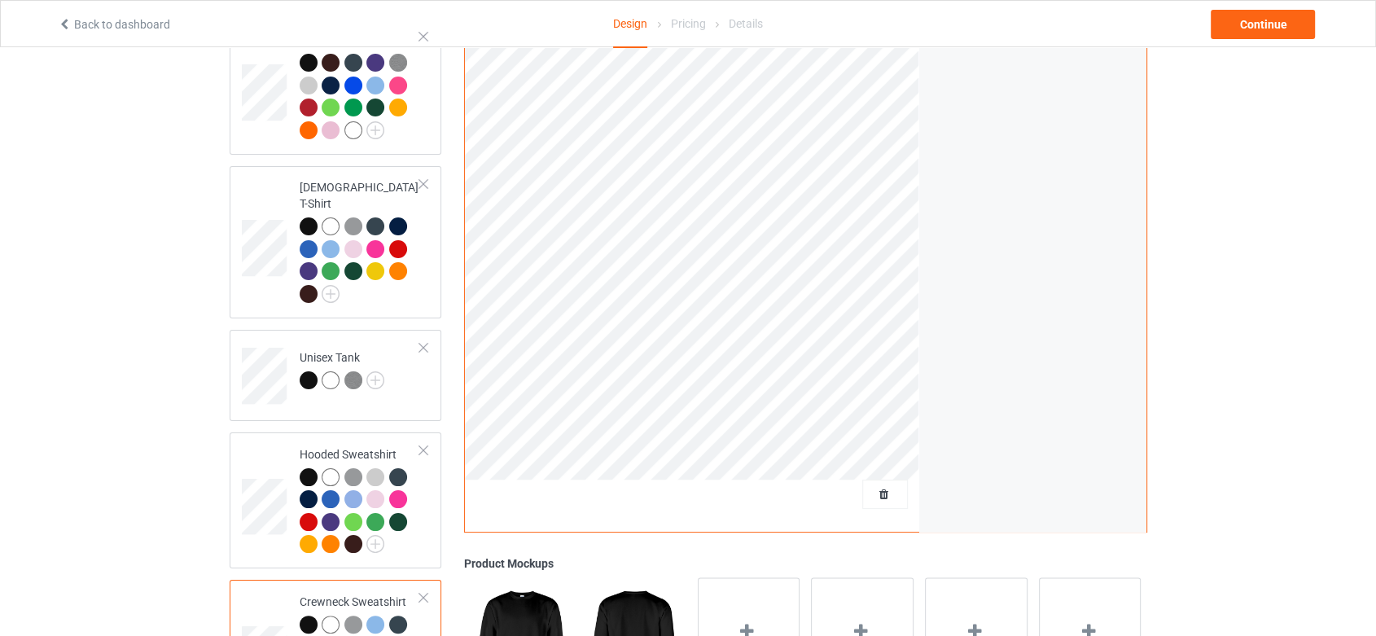
scroll to position [90, 0]
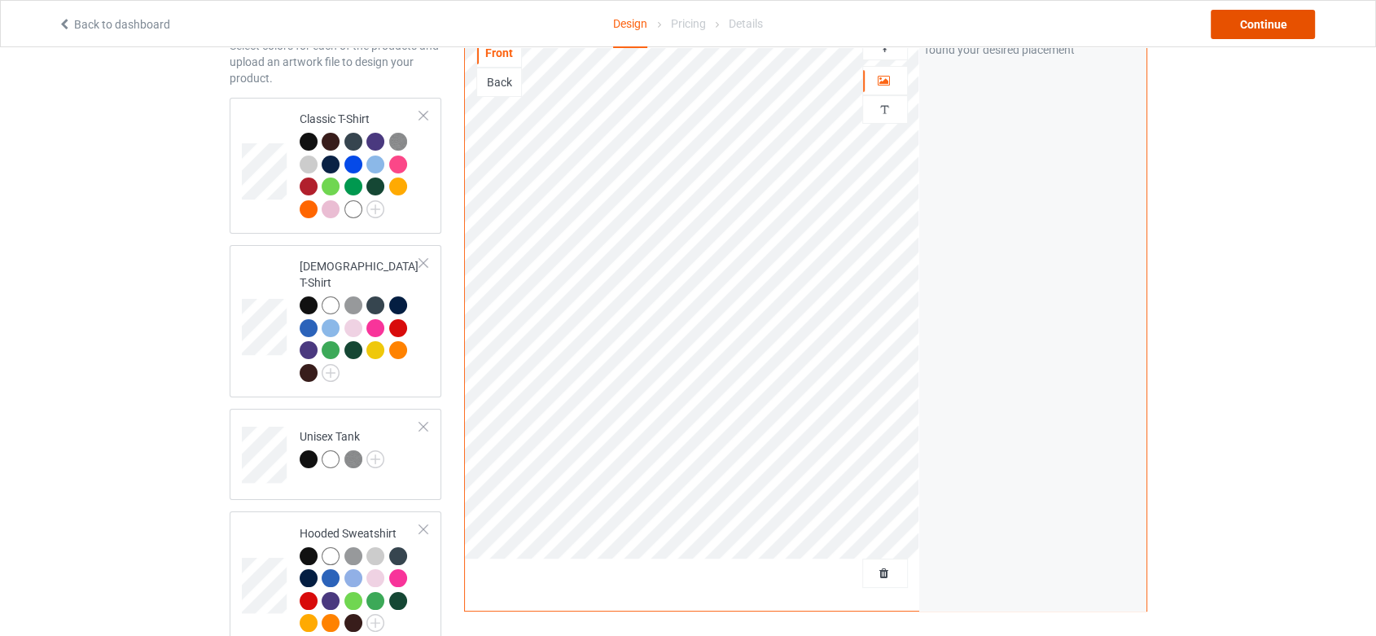
click at [1272, 16] on div "Continue" at bounding box center [1263, 24] width 104 height 29
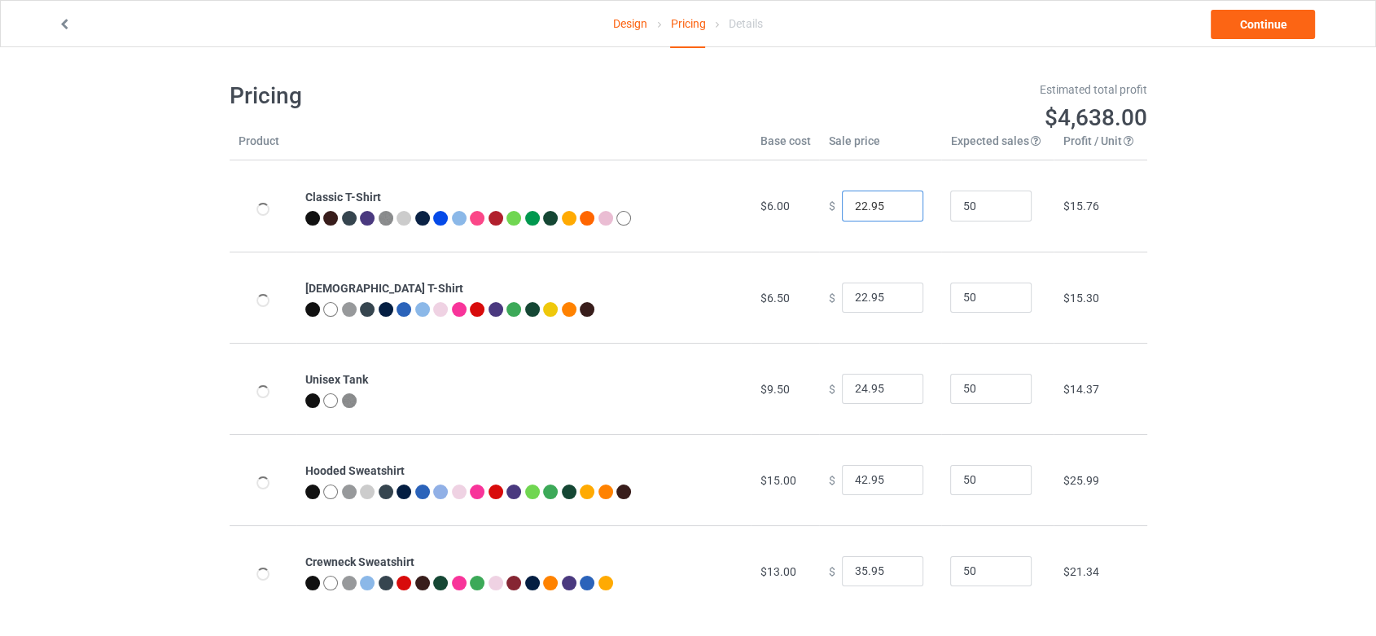
click at [856, 208] on input "22.95" at bounding box center [882, 206] width 81 height 31
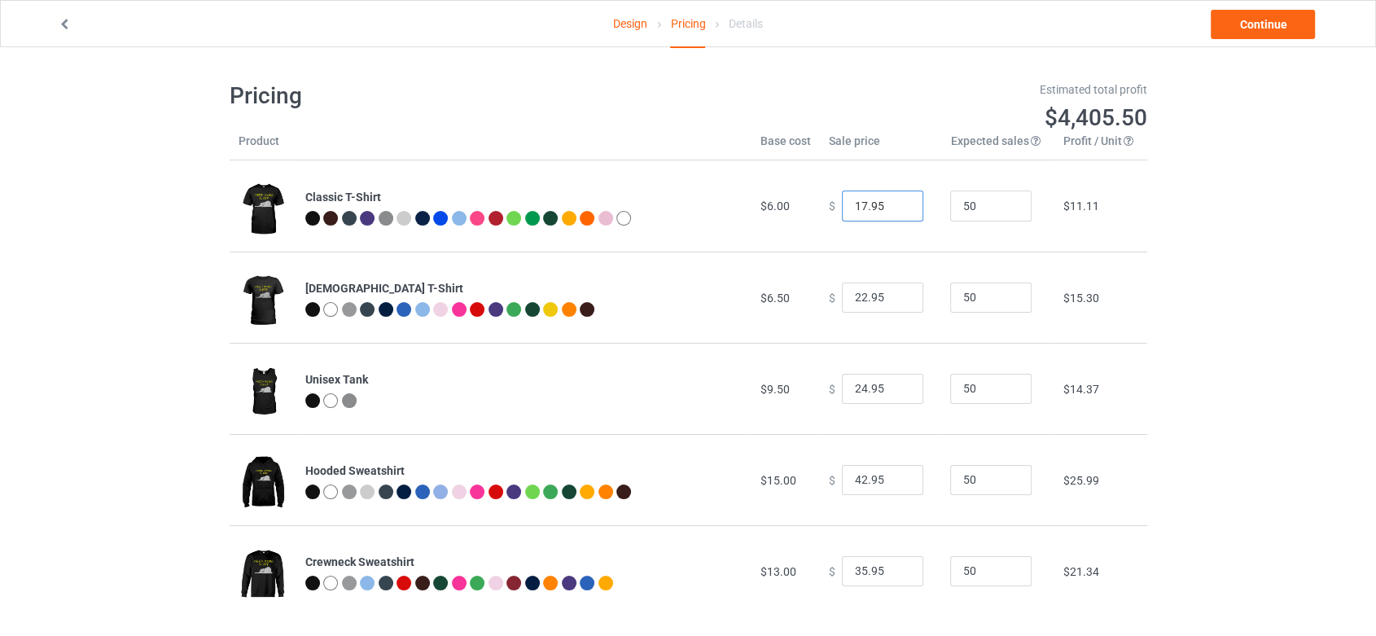
type input "17.95"
click at [859, 298] on input "22.95" at bounding box center [882, 298] width 81 height 31
type input "19.95"
click at [855, 387] on input "24.95" at bounding box center [882, 389] width 81 height 31
type input "21.95"
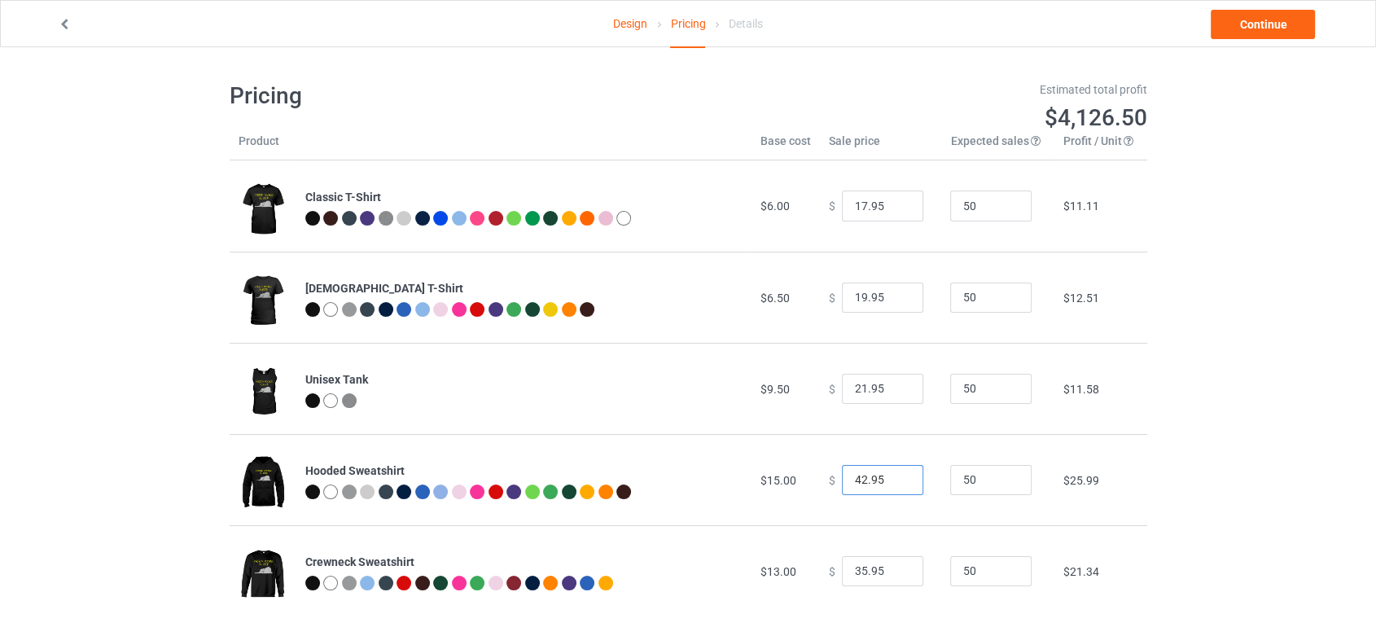
click at [859, 481] on input "42.95" at bounding box center [882, 480] width 81 height 31
type input "39.95"
click at [858, 572] on input "35.95" at bounding box center [882, 571] width 81 height 31
type input "31.95"
click at [1286, 20] on link "Continue" at bounding box center [1263, 24] width 104 height 29
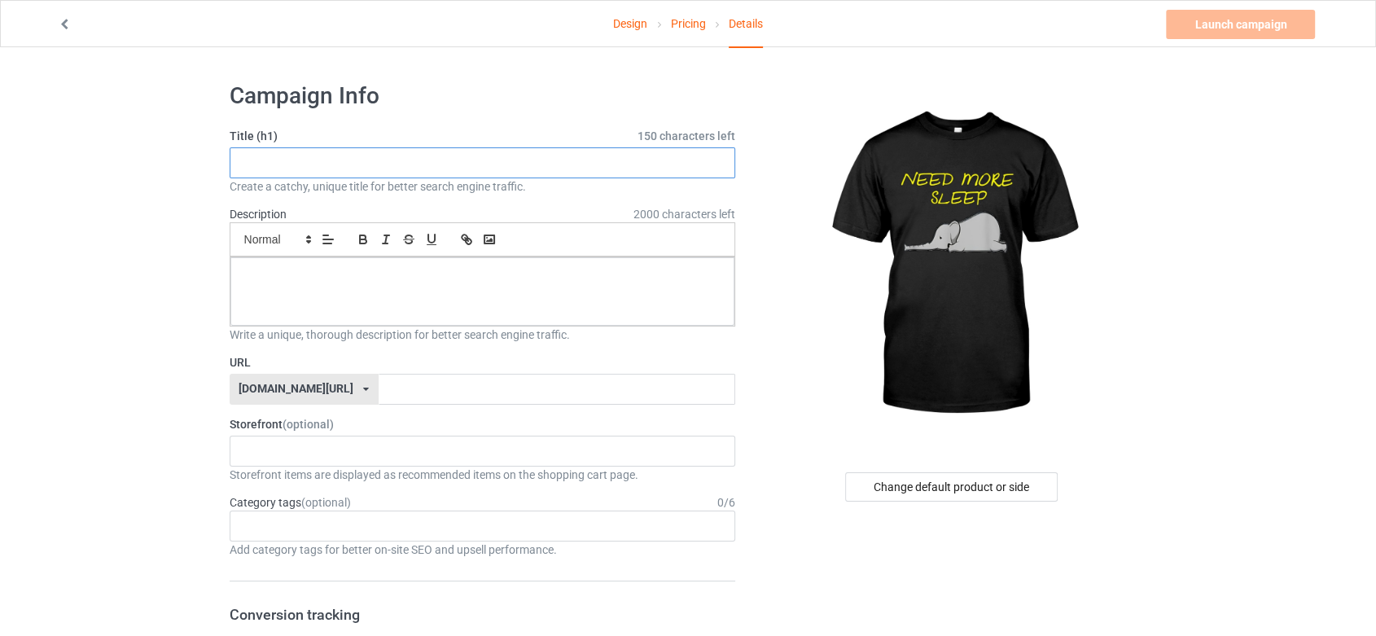
click at [447, 163] on input "text" at bounding box center [483, 162] width 507 height 31
type input "Need More Sleep"
click at [393, 306] on div at bounding box center [482, 291] width 505 height 68
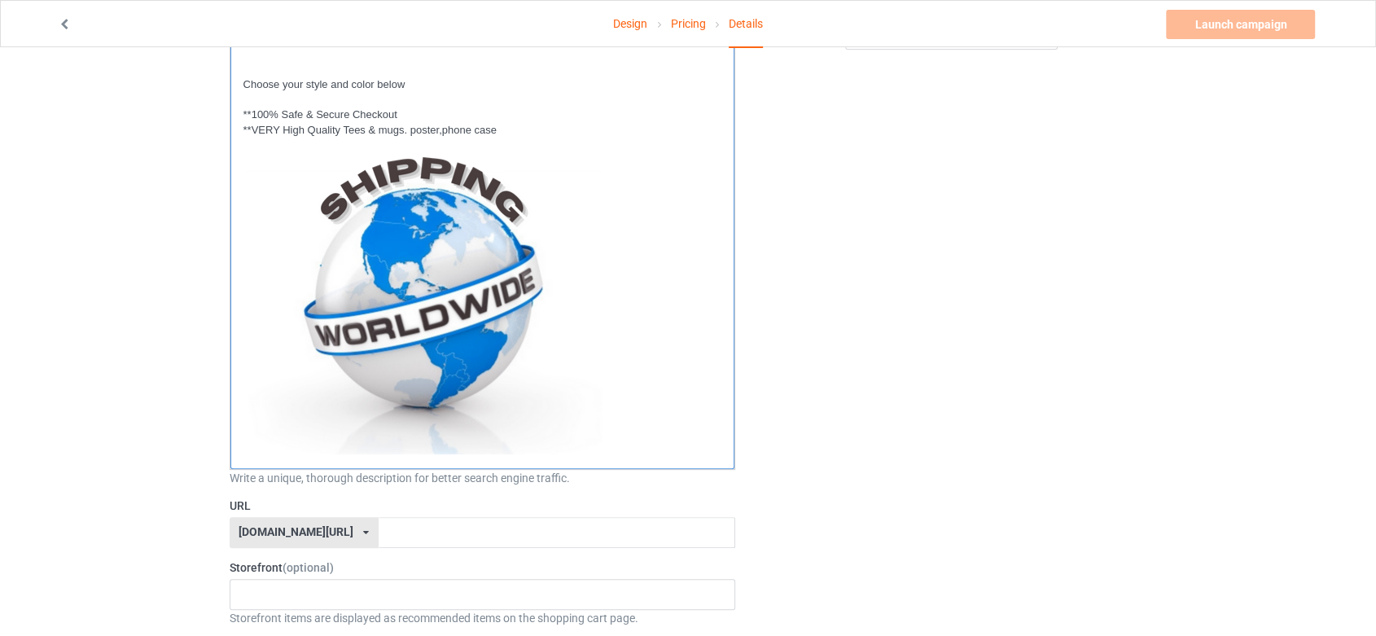
scroll to position [723, 0]
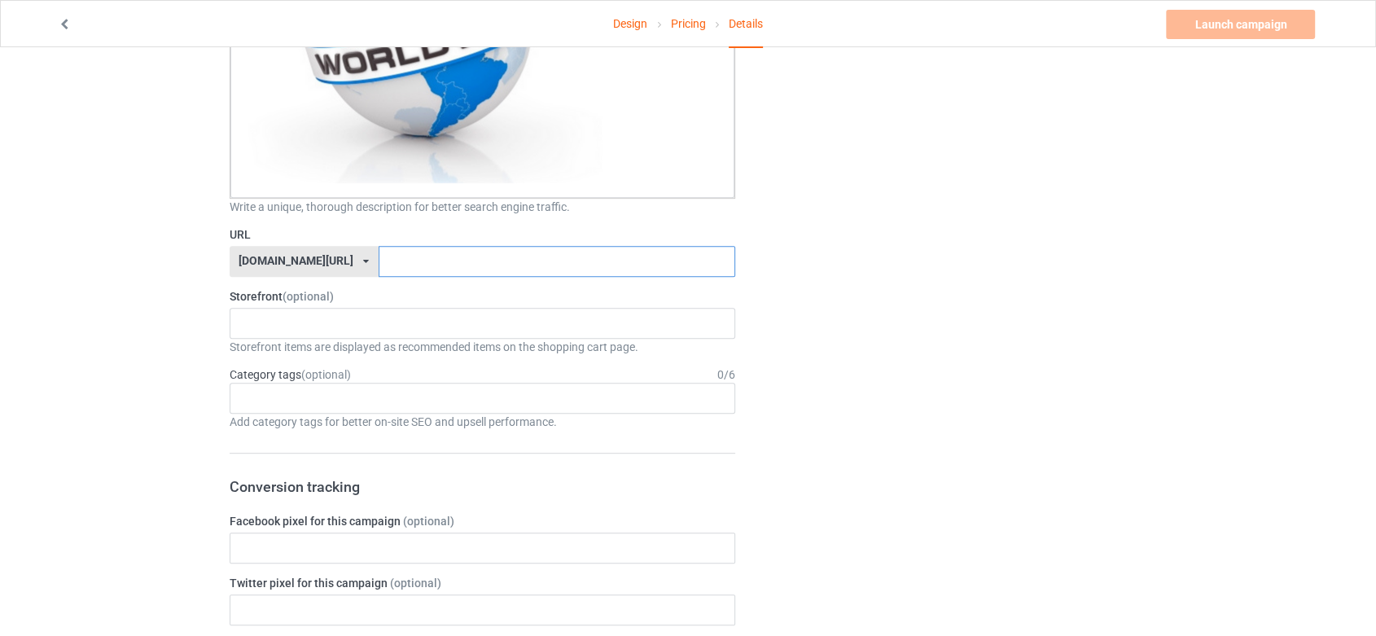
click at [487, 263] on input "text" at bounding box center [557, 261] width 357 height 31
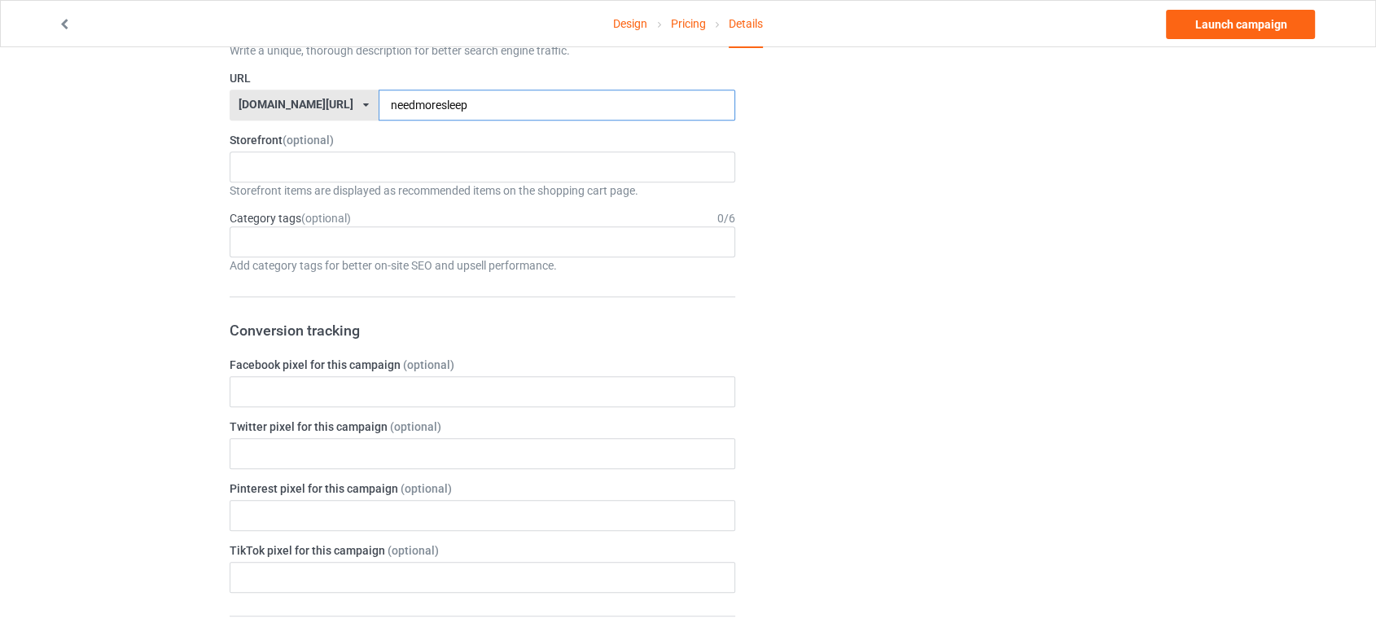
scroll to position [876, 0]
type input "needmoresleep"
click at [619, 168] on div "Lion Store Elephants Store 68a1c5bf736d4e002f88bf6d 67cdd63be0c09c003048241a" at bounding box center [483, 170] width 507 height 31
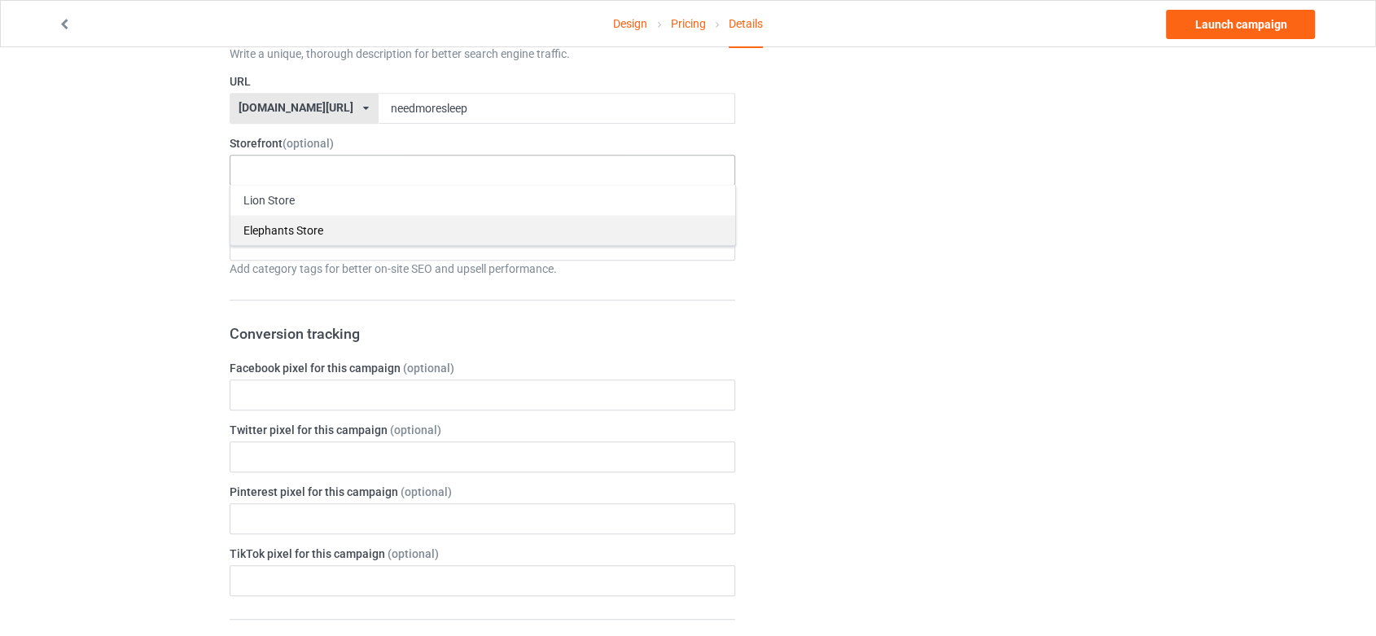
click at [552, 228] on div "Elephants Store" at bounding box center [482, 230] width 505 height 30
click at [872, 179] on div "Change default product or side" at bounding box center [952, 313] width 411 height 2238
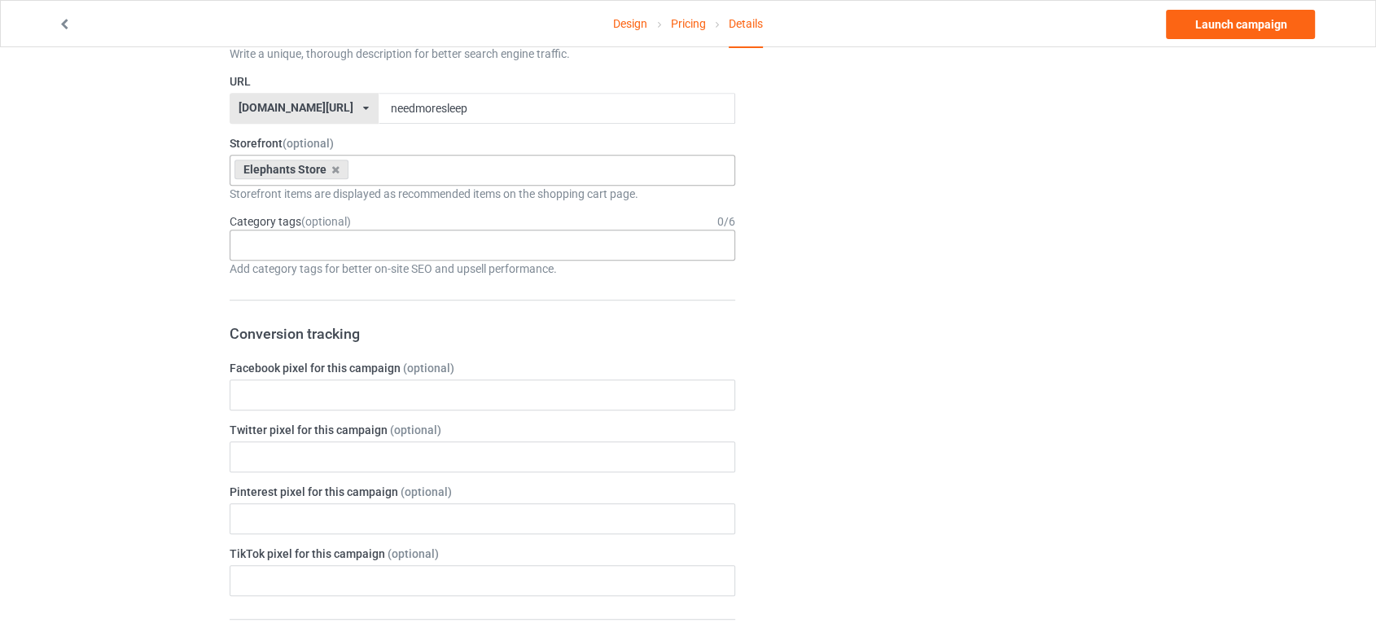
click at [673, 239] on div "Age > [DEMOGRAPHIC_DATA] > 1 Age > [DEMOGRAPHIC_DATA] Months > 1 Month Age > [D…" at bounding box center [483, 245] width 507 height 31
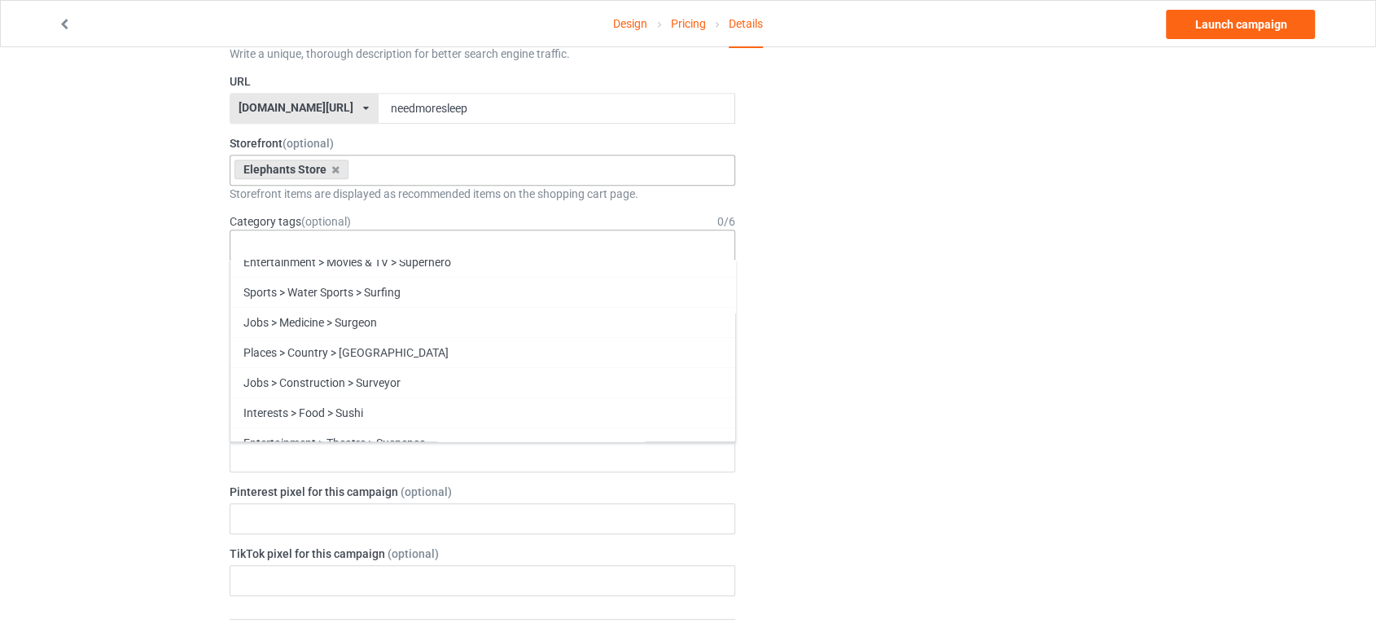
scroll to position [69869, 0]
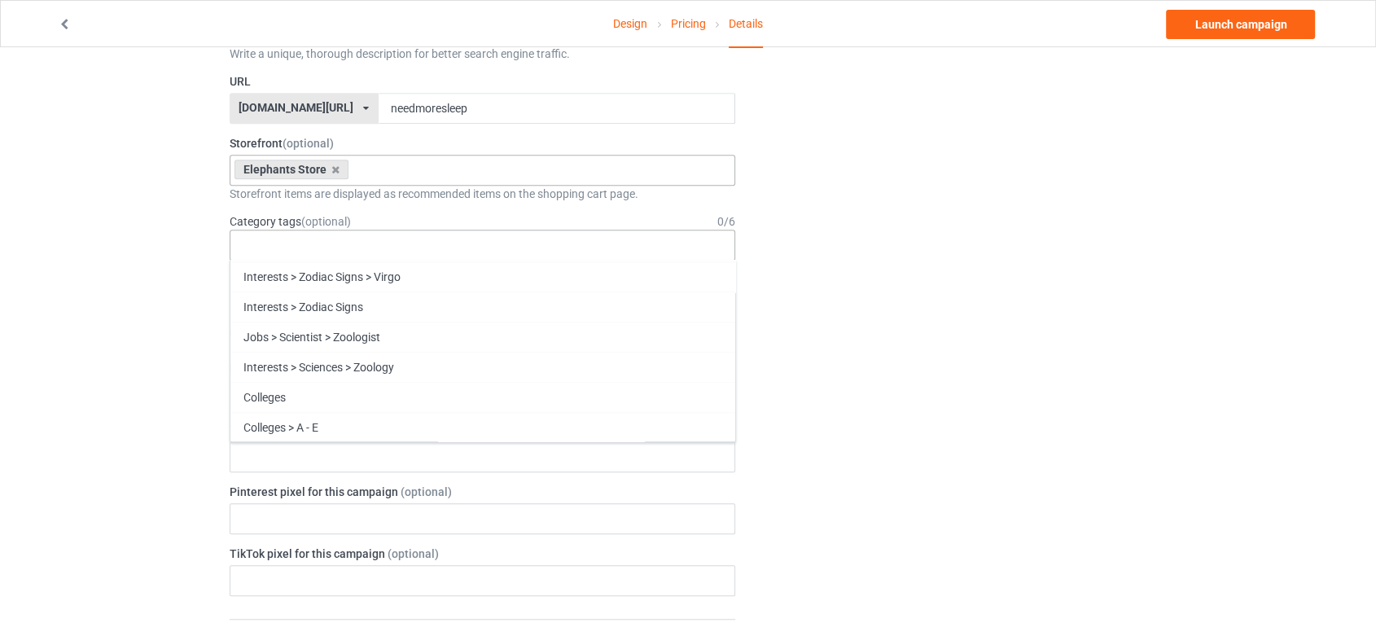
click at [537, 593] on div "Elephants" at bounding box center [482, 608] width 505 height 30
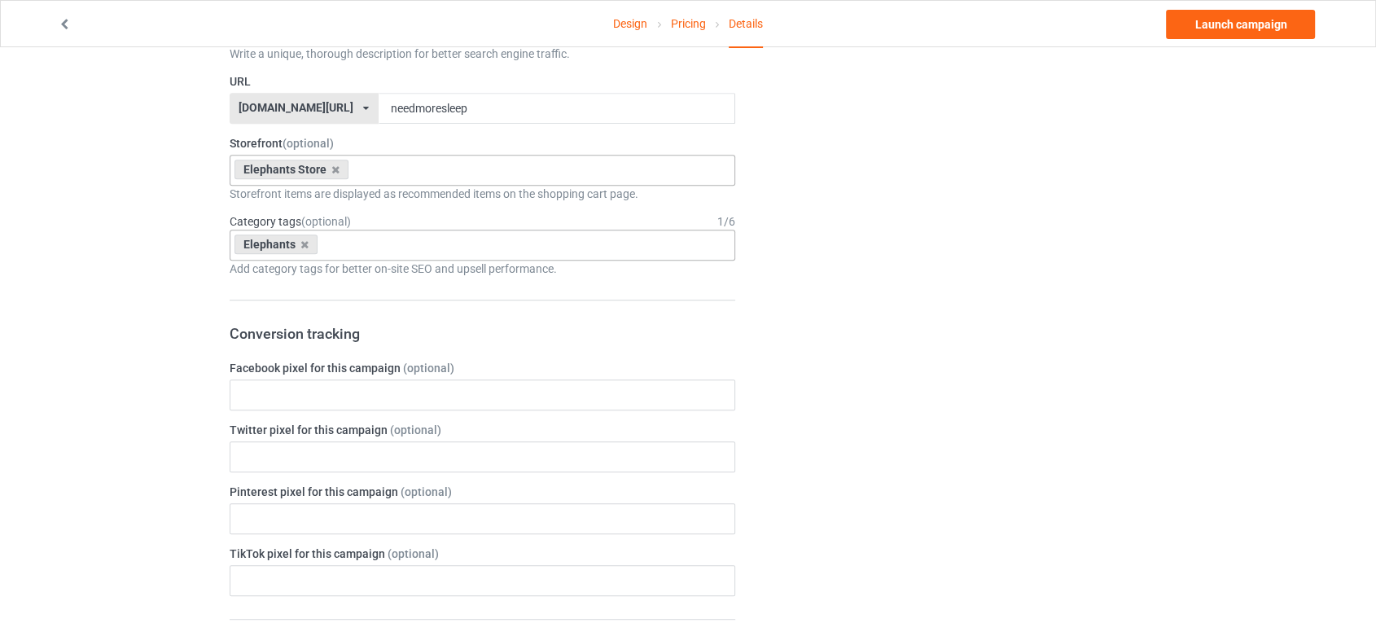
click at [925, 294] on div "Change default product or side" at bounding box center [952, 313] width 411 height 2238
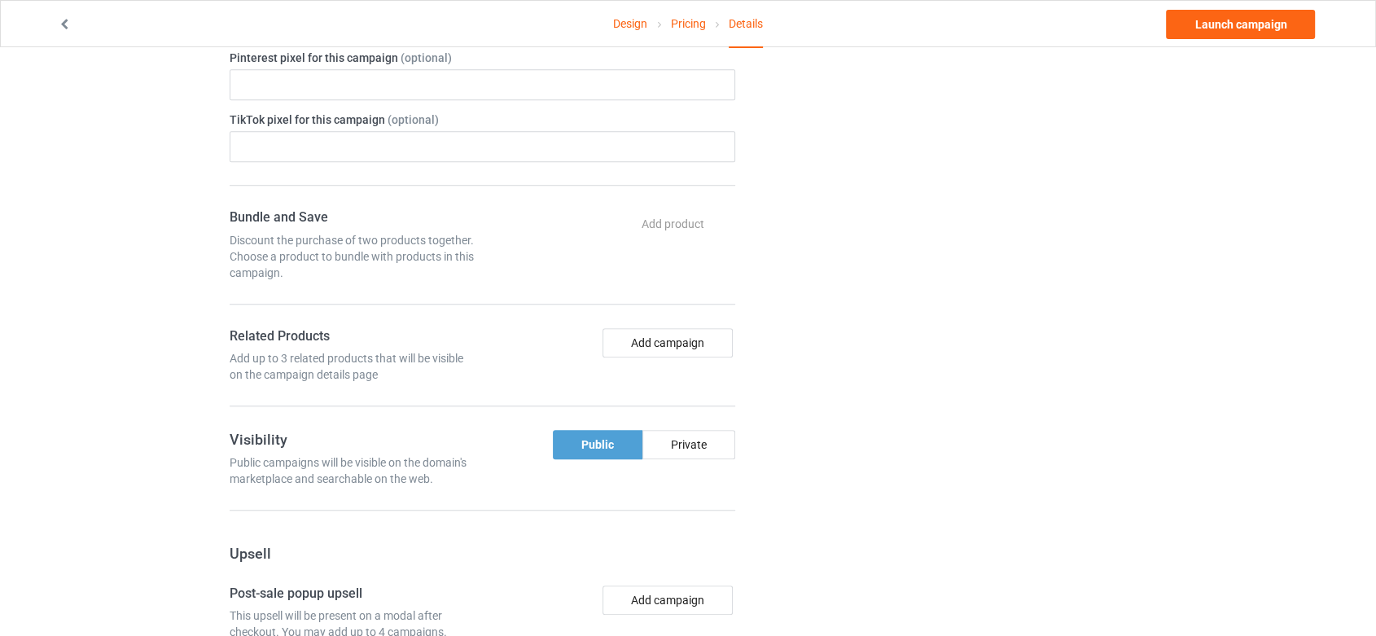
scroll to position [1510, 0]
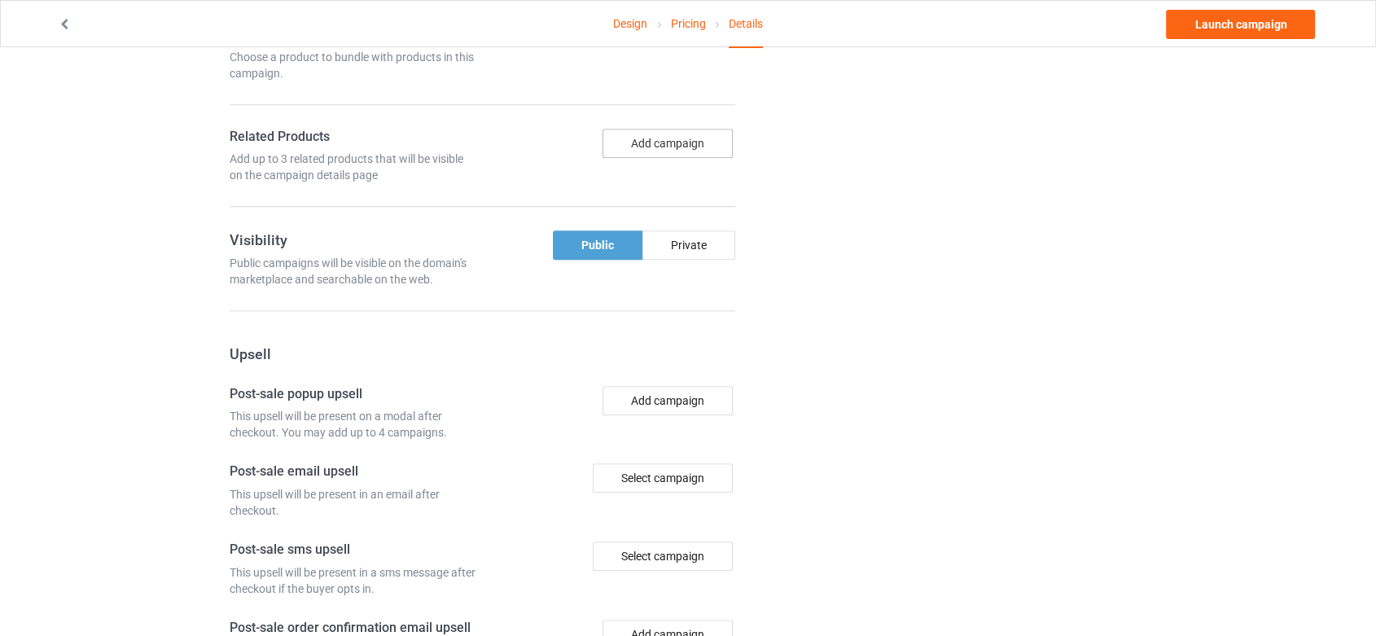
click at [694, 135] on button "Add campaign" at bounding box center [668, 143] width 130 height 29
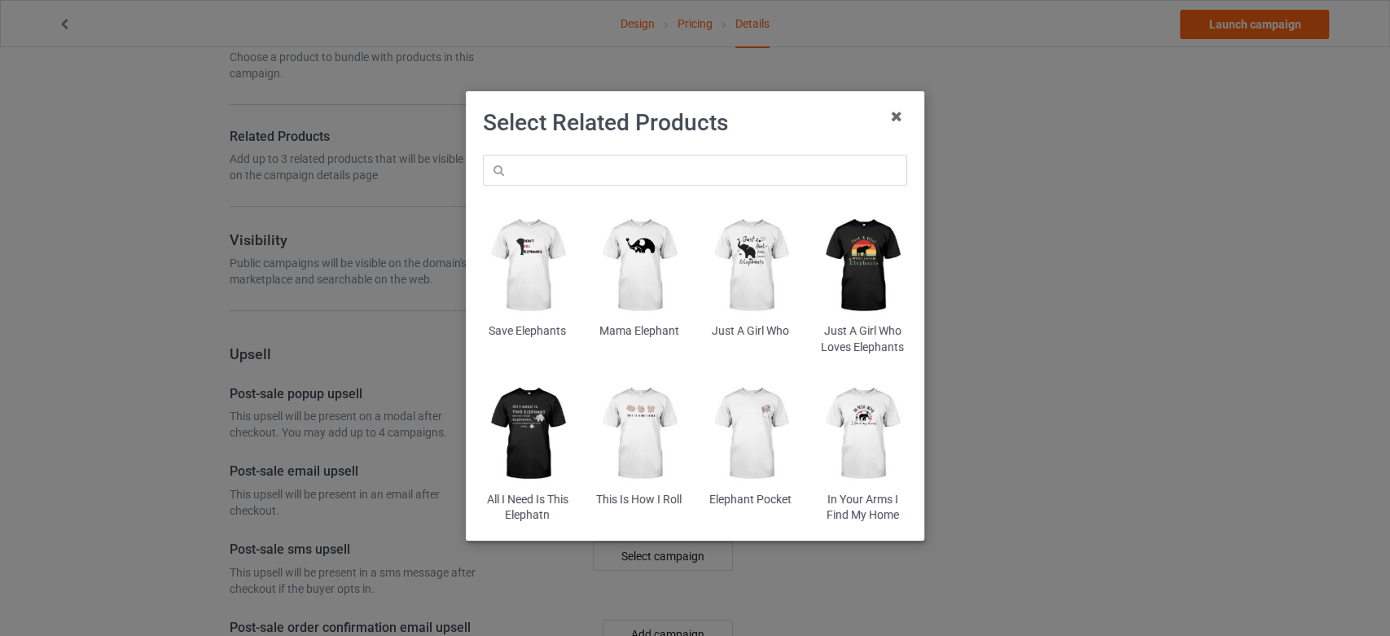
click at [871, 269] on img at bounding box center [862, 265] width 89 height 111
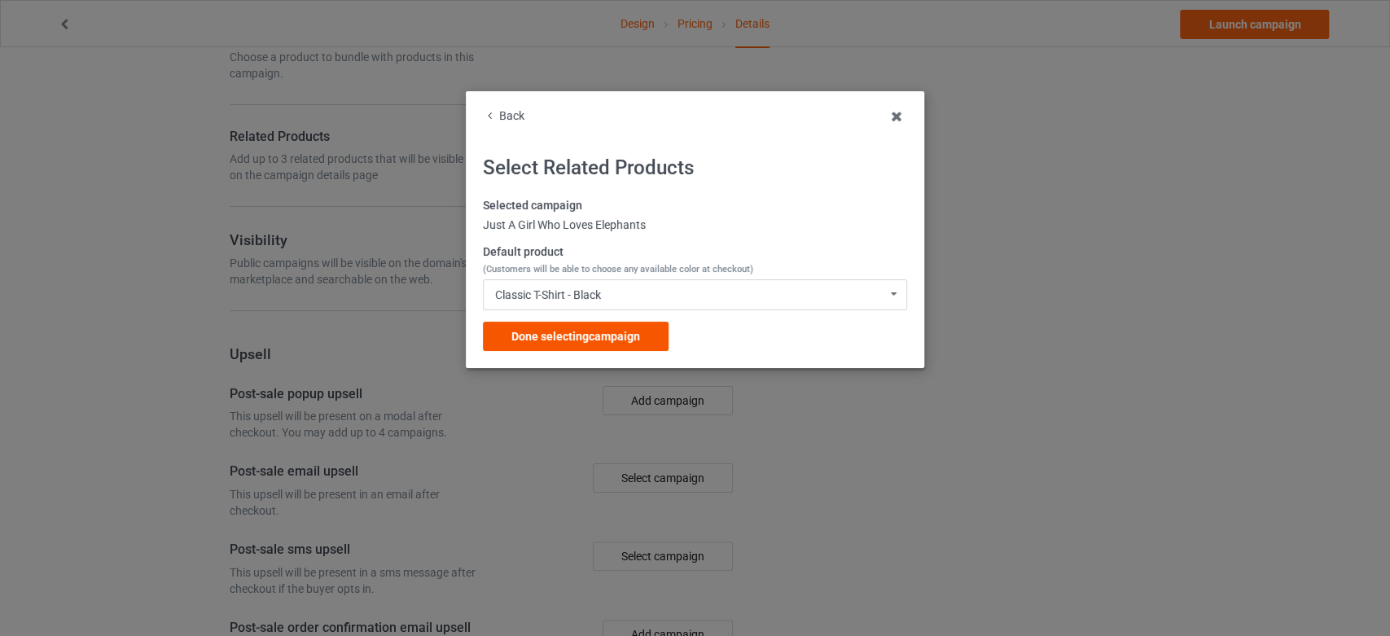
click at [555, 343] on span "Done selecting campaign" at bounding box center [575, 336] width 129 height 13
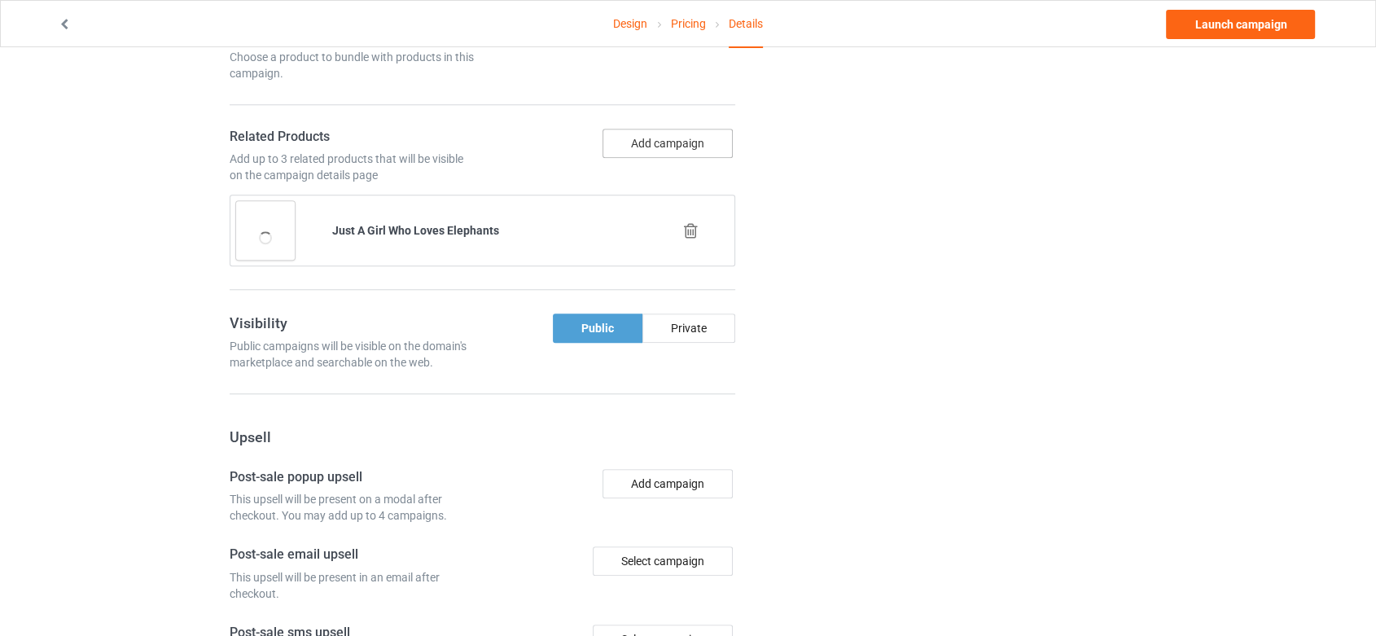
click at [685, 135] on button "Add campaign" at bounding box center [668, 143] width 130 height 29
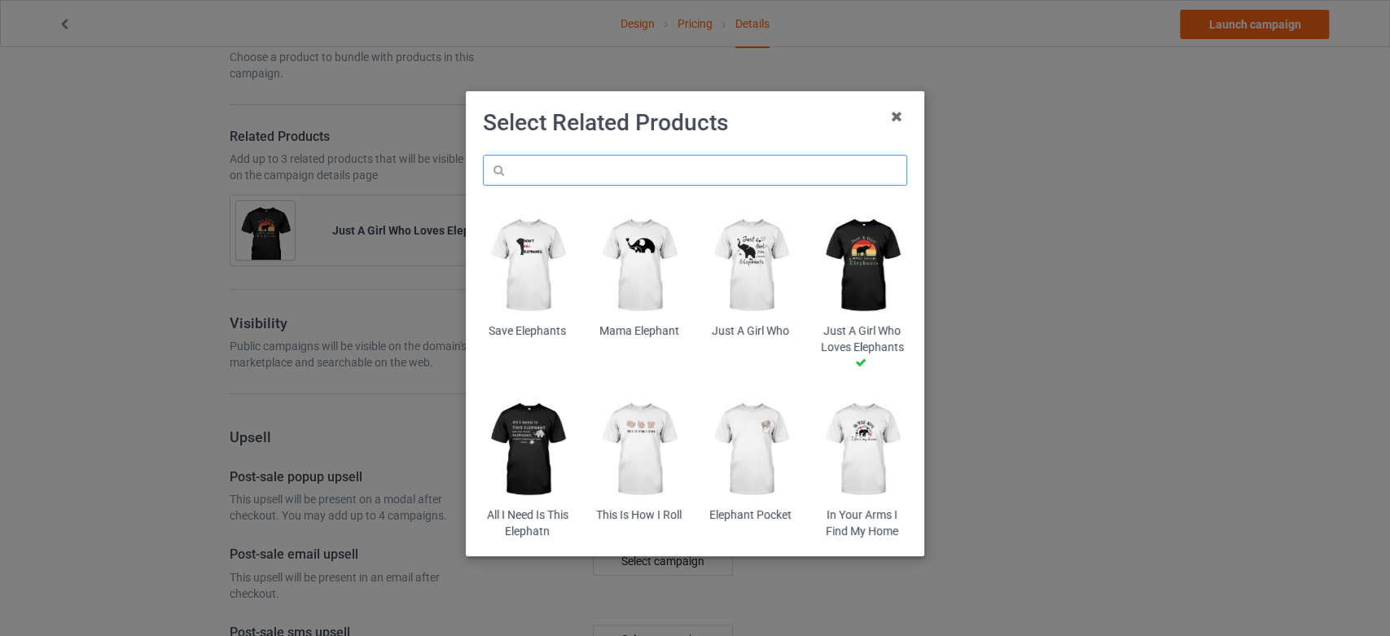
click at [707, 177] on input "text" at bounding box center [695, 170] width 424 height 31
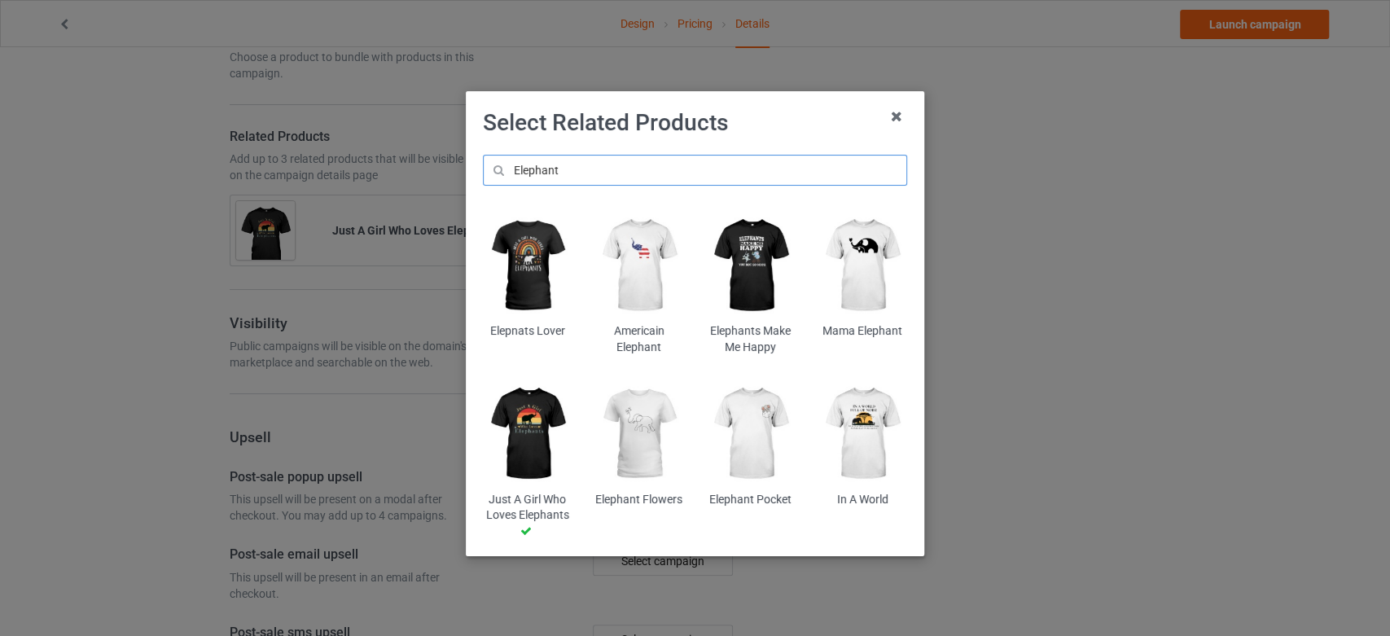
type input "Elephant"
click at [540, 278] on img at bounding box center [527, 265] width 89 height 111
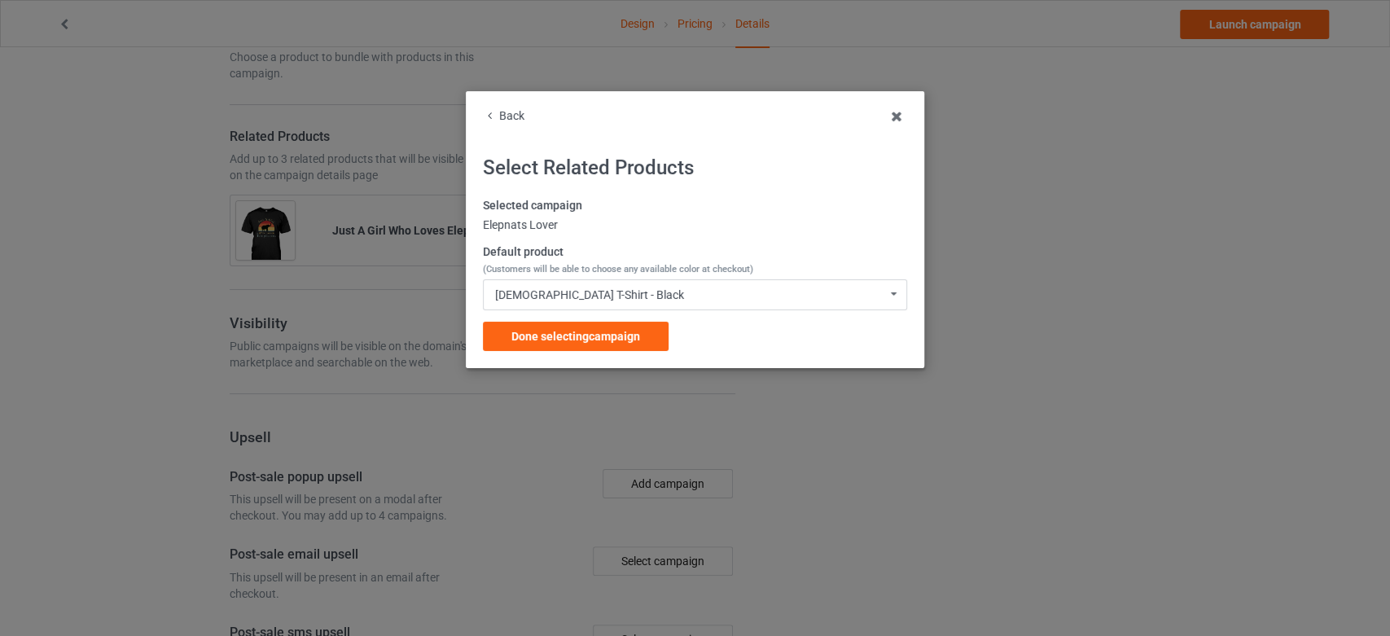
click at [646, 335] on div "Done selecting campaign" at bounding box center [576, 336] width 186 height 29
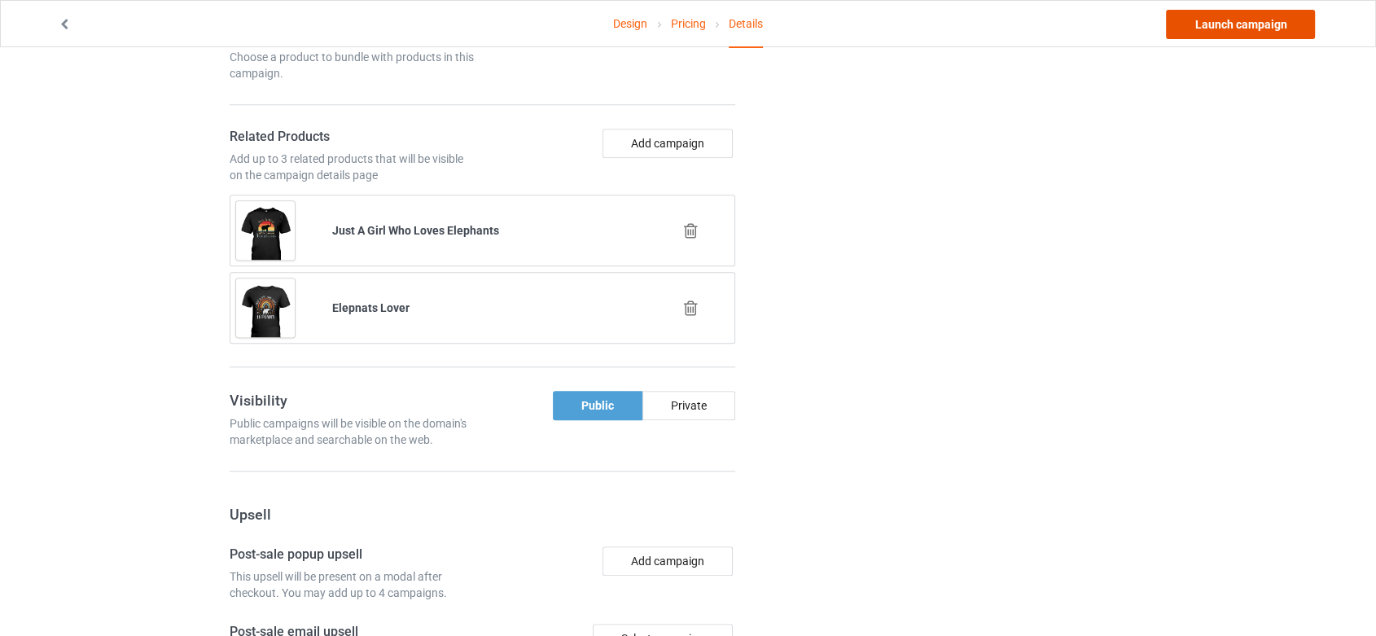
click at [1256, 29] on link "Launch campaign" at bounding box center [1240, 24] width 149 height 29
